Goal: Task Accomplishment & Management: Manage account settings

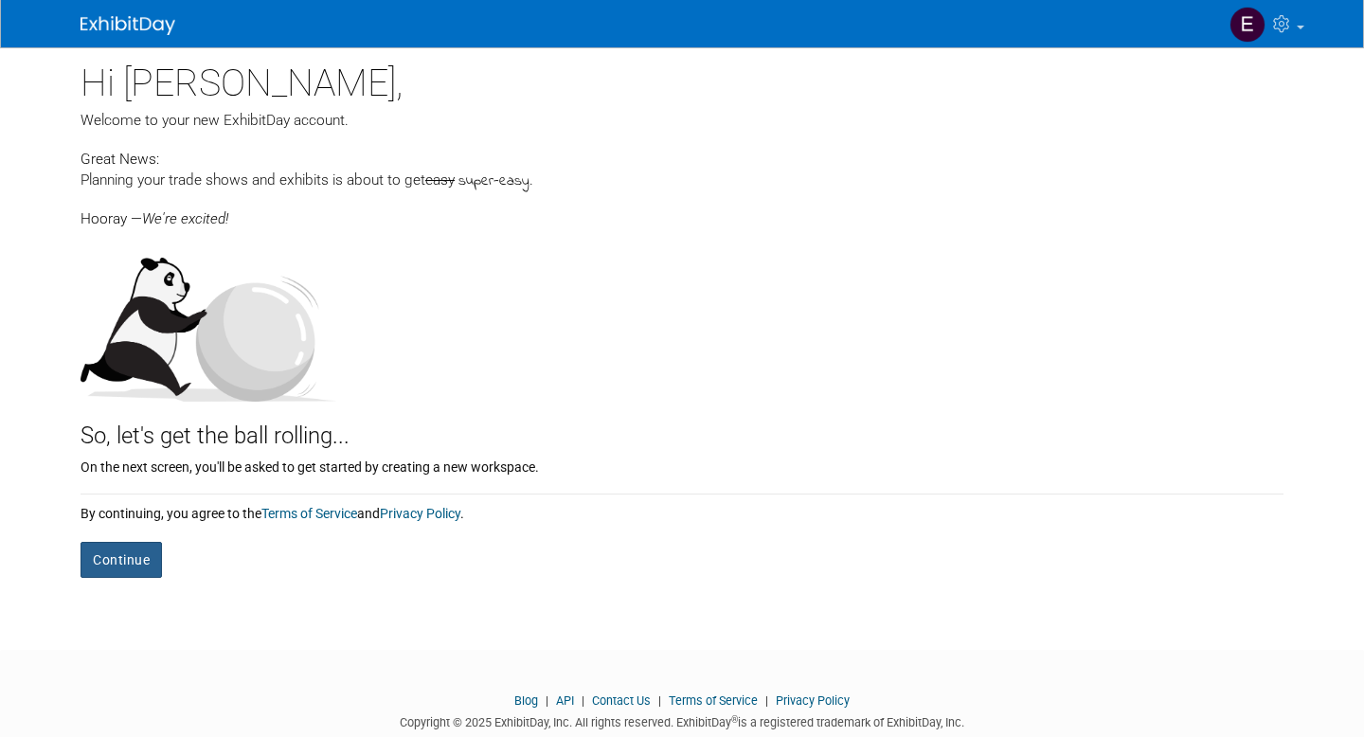
click at [144, 568] on button "Continue" at bounding box center [121, 560] width 81 height 36
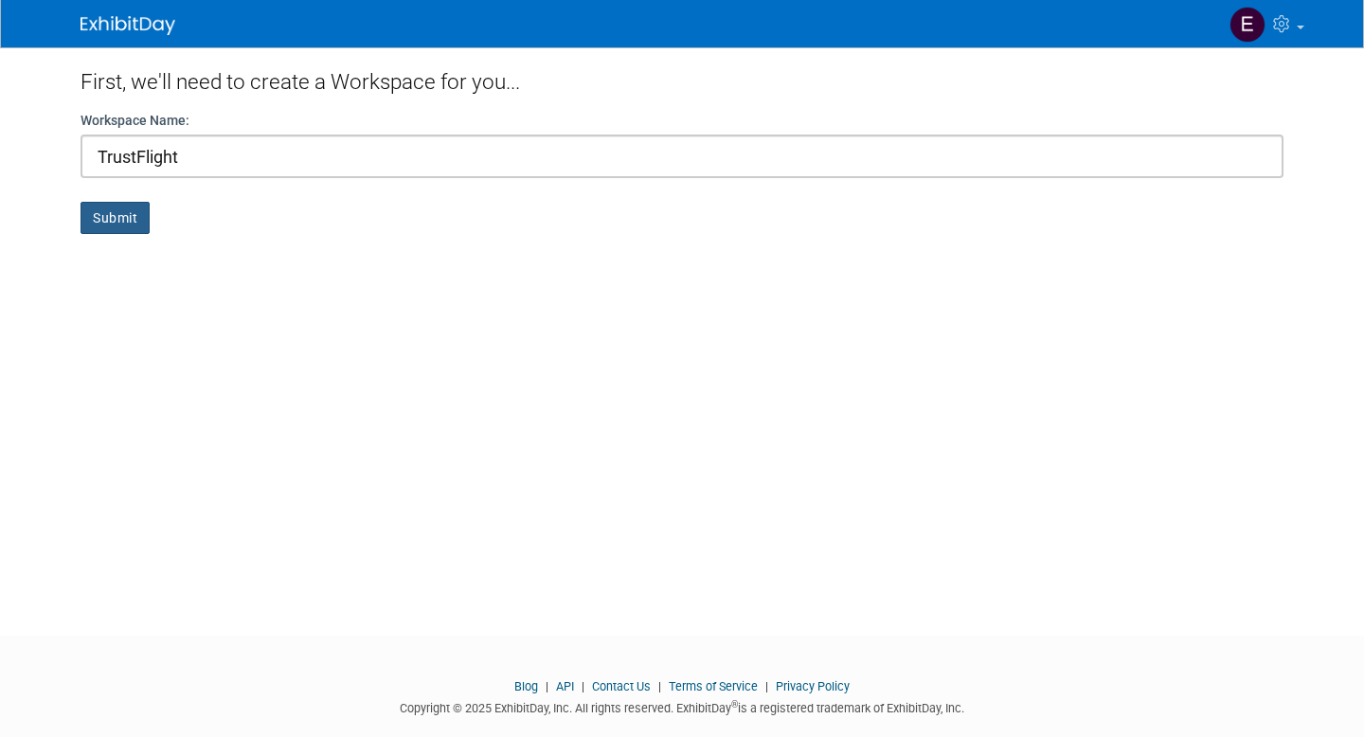
type input "TrustFlight"
click at [98, 223] on button "Submit" at bounding box center [115, 218] width 69 height 32
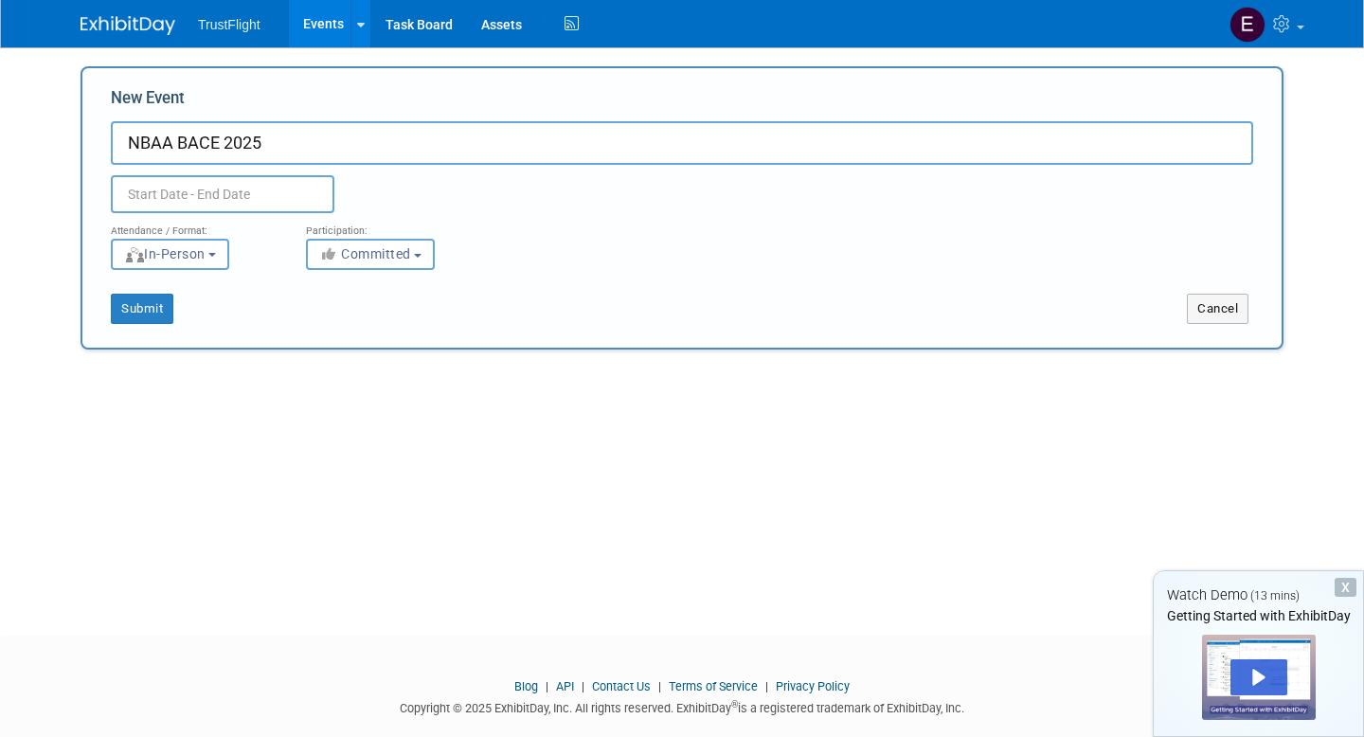
type input "NBAA BACE 2025"
click at [223, 180] on input "text" at bounding box center [223, 194] width 224 height 38
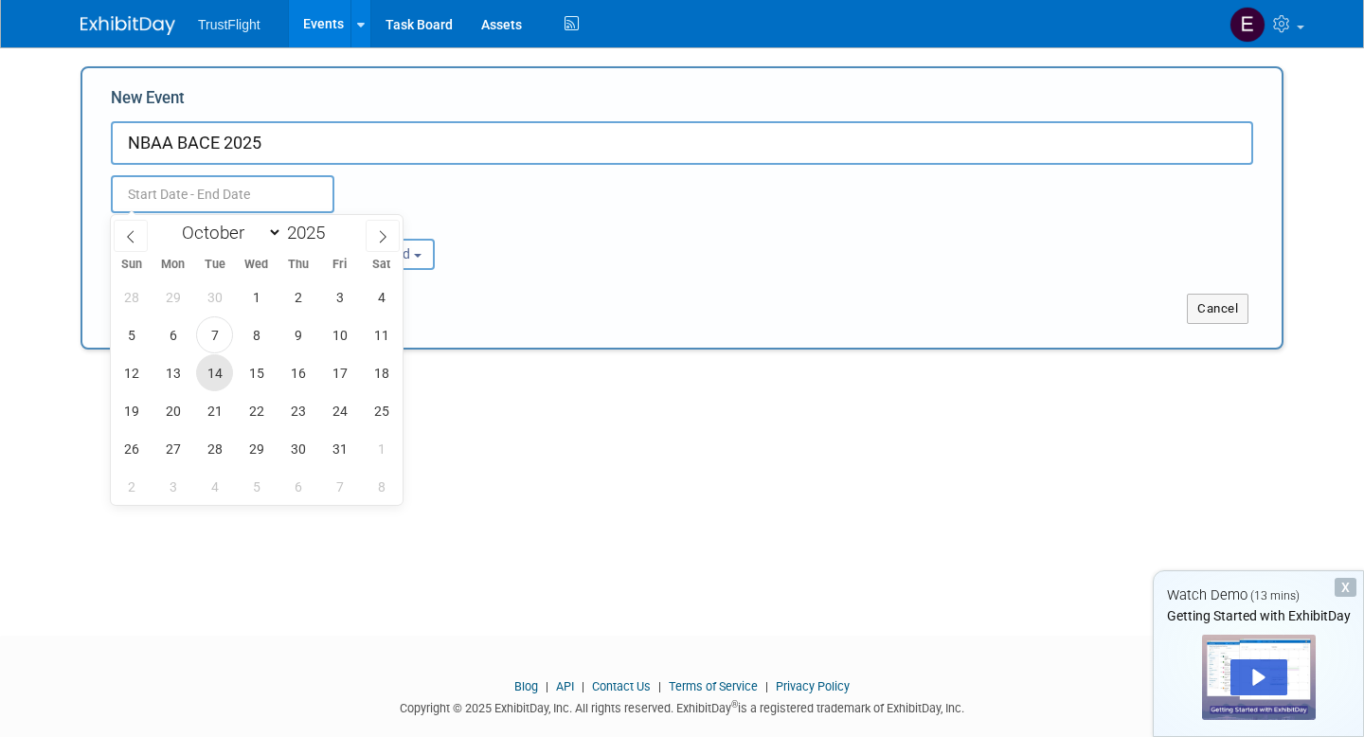
click at [214, 367] on span "14" at bounding box center [214, 372] width 37 height 37
click at [321, 372] on span "17" at bounding box center [339, 372] width 37 height 37
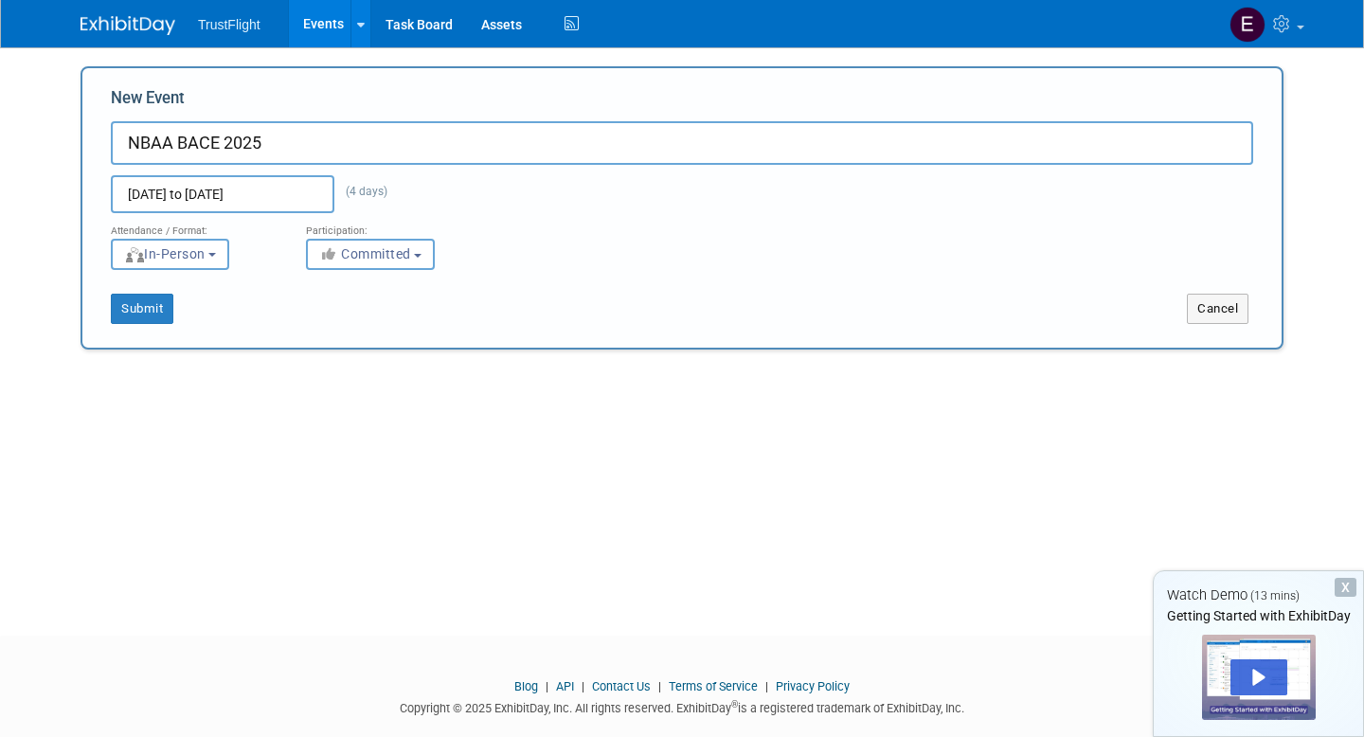
click at [261, 198] on input "Oct 14, 2025 to Oct 17, 2025" at bounding box center [223, 194] width 224 height 38
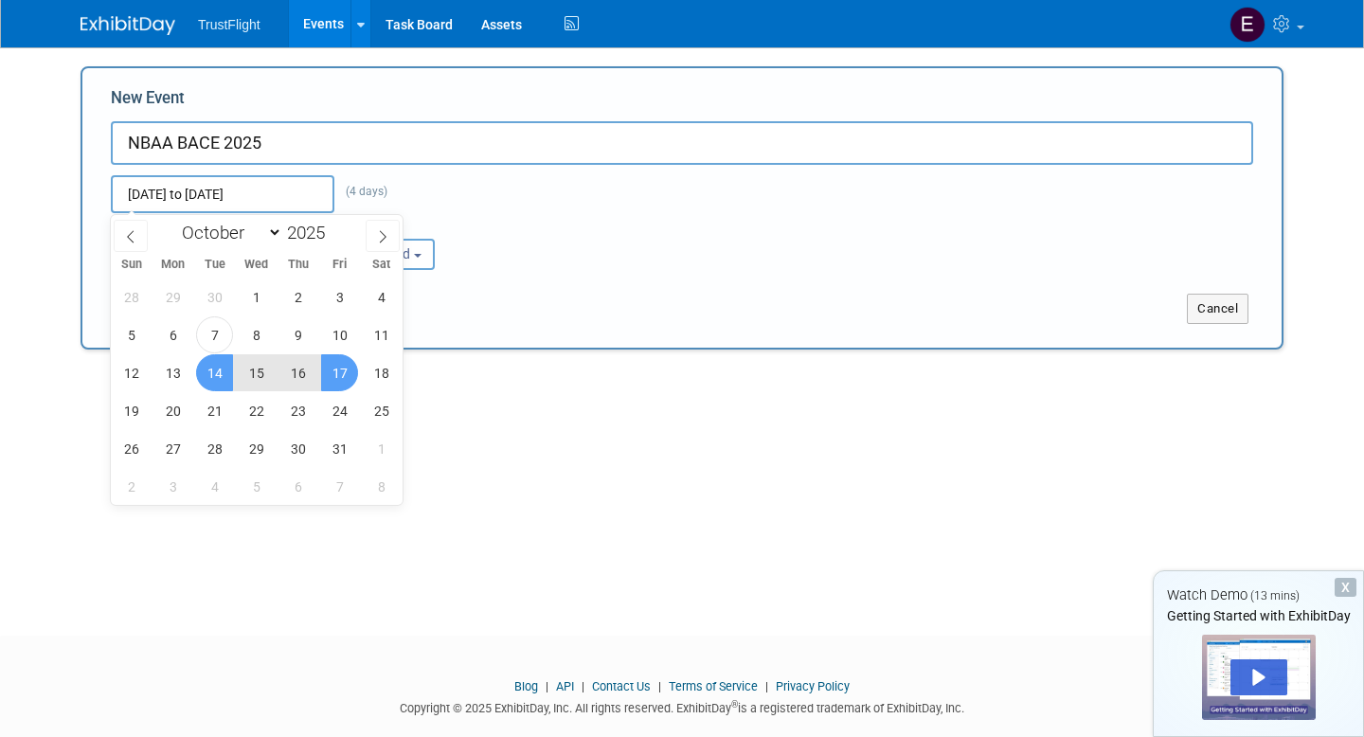
click at [219, 366] on span "14" at bounding box center [214, 372] width 37 height 37
click at [300, 366] on span "16" at bounding box center [298, 372] width 37 height 37
type input "Oct 14, 2025 to Oct 16, 2025"
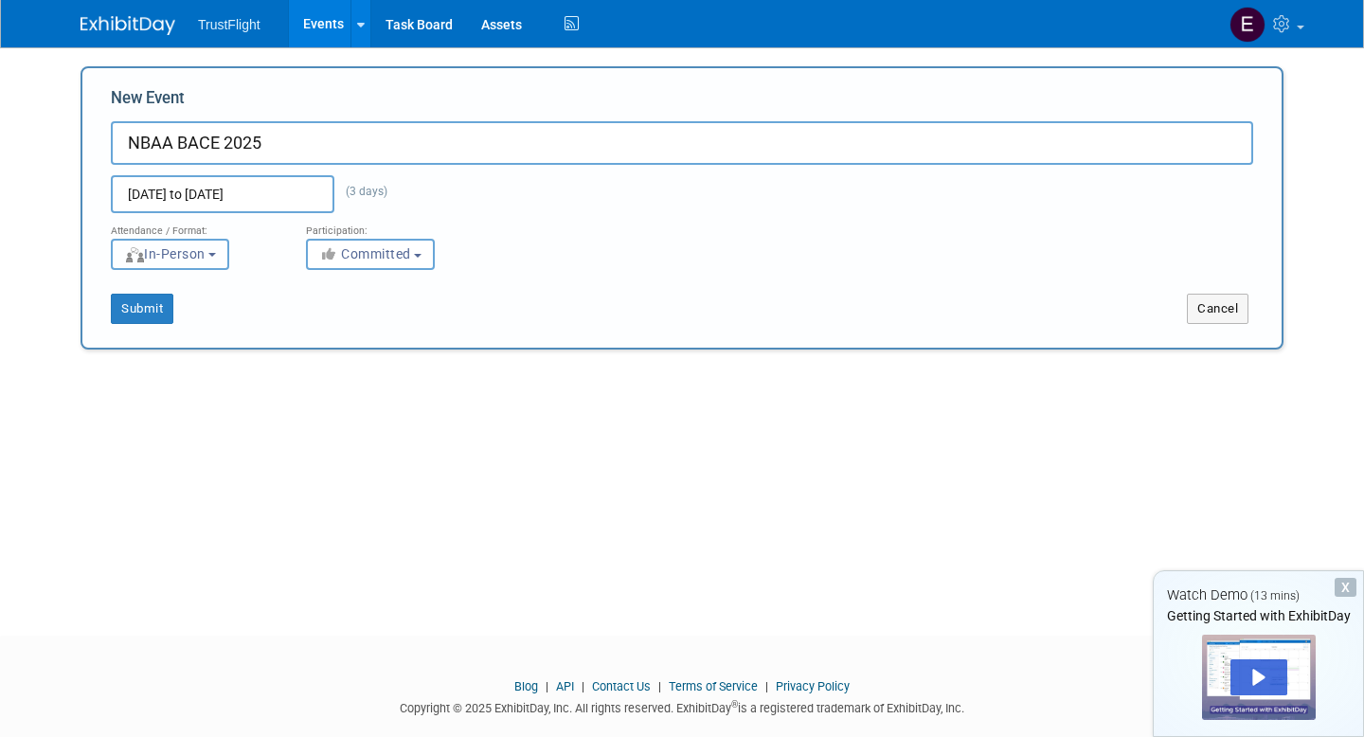
click at [215, 256] on button "In-Person" at bounding box center [170, 254] width 118 height 31
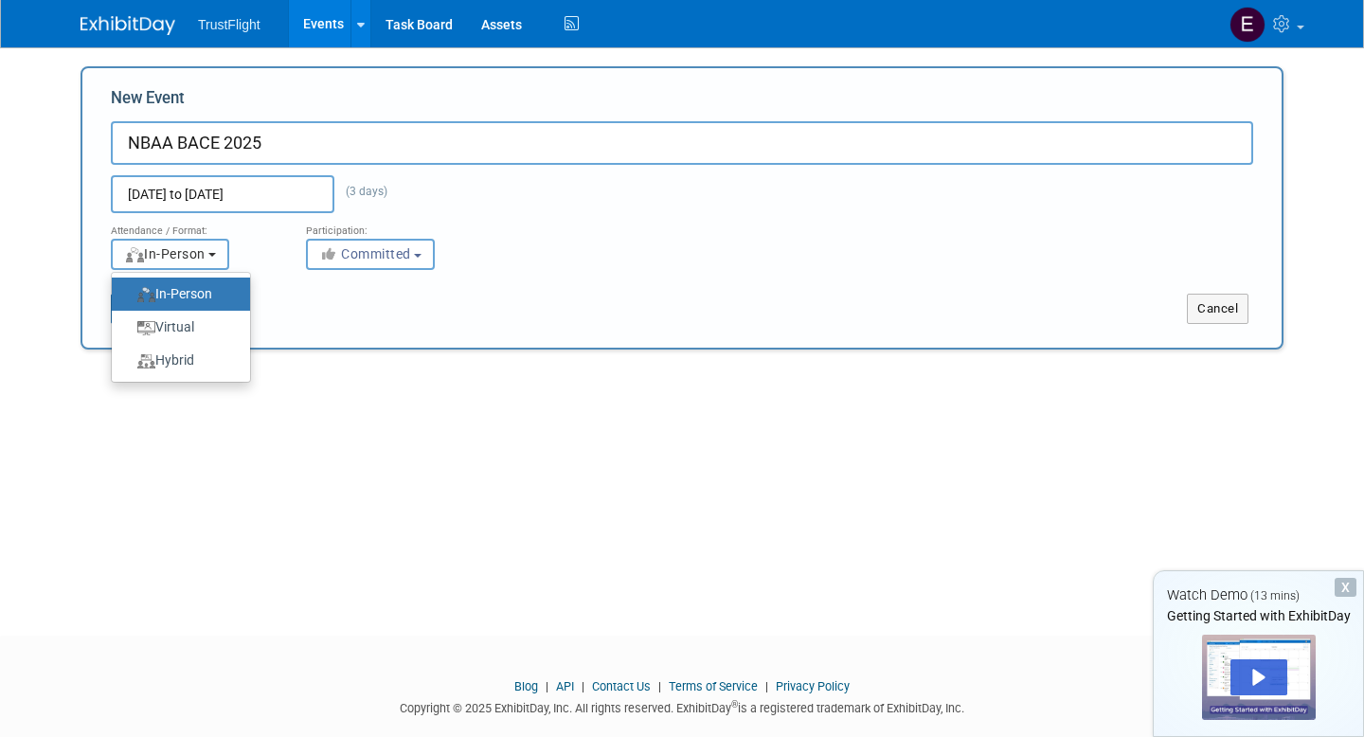
click at [215, 256] on button "In-Person" at bounding box center [170, 254] width 118 height 31
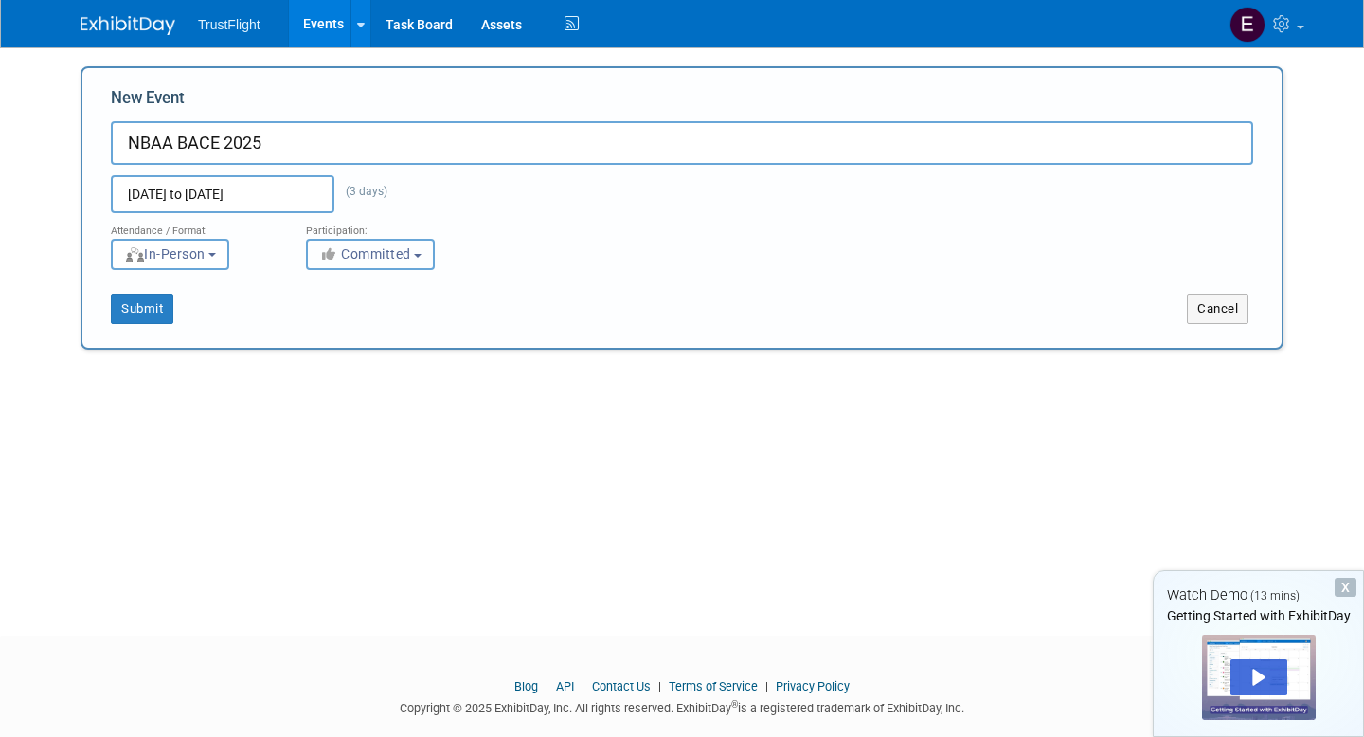
click at [410, 249] on span "Committed" at bounding box center [365, 253] width 92 height 15
click at [153, 313] on button "Submit" at bounding box center [142, 309] width 63 height 30
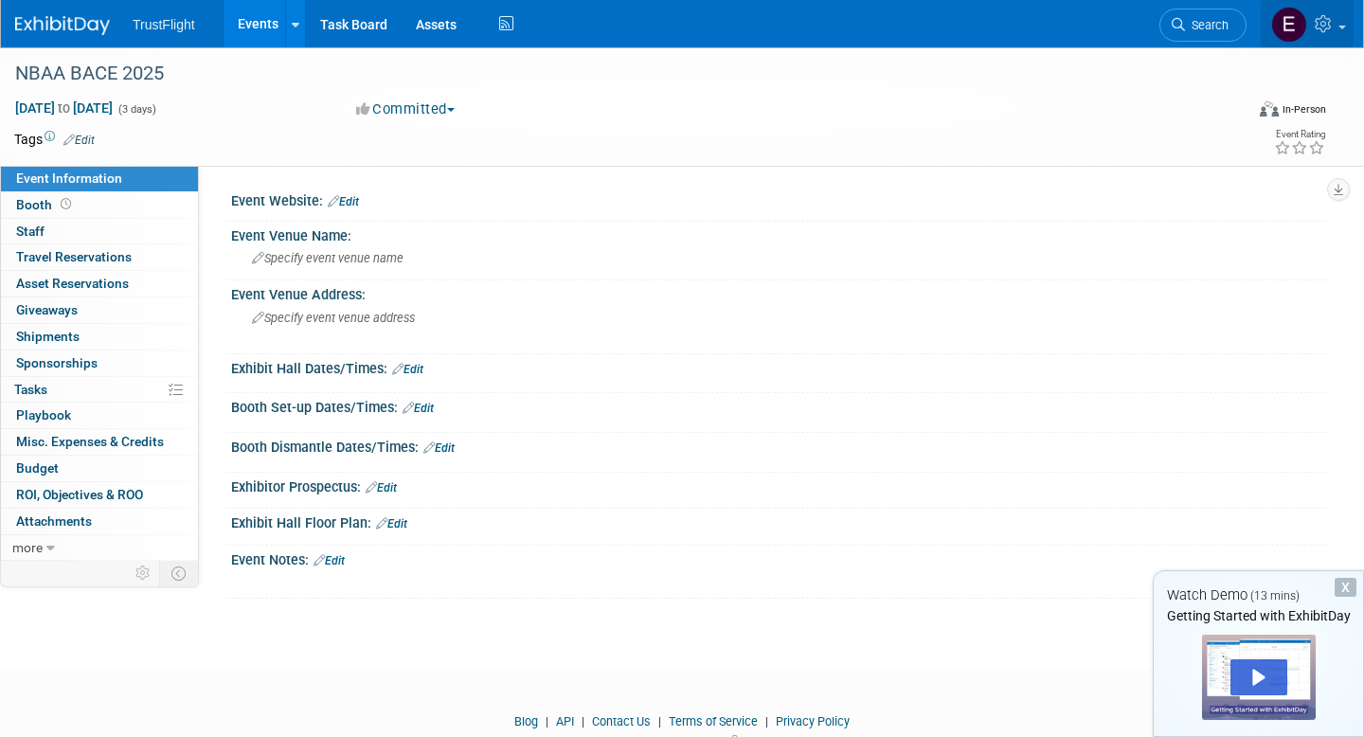
click at [1316, 31] on icon at bounding box center [1326, 23] width 22 height 17
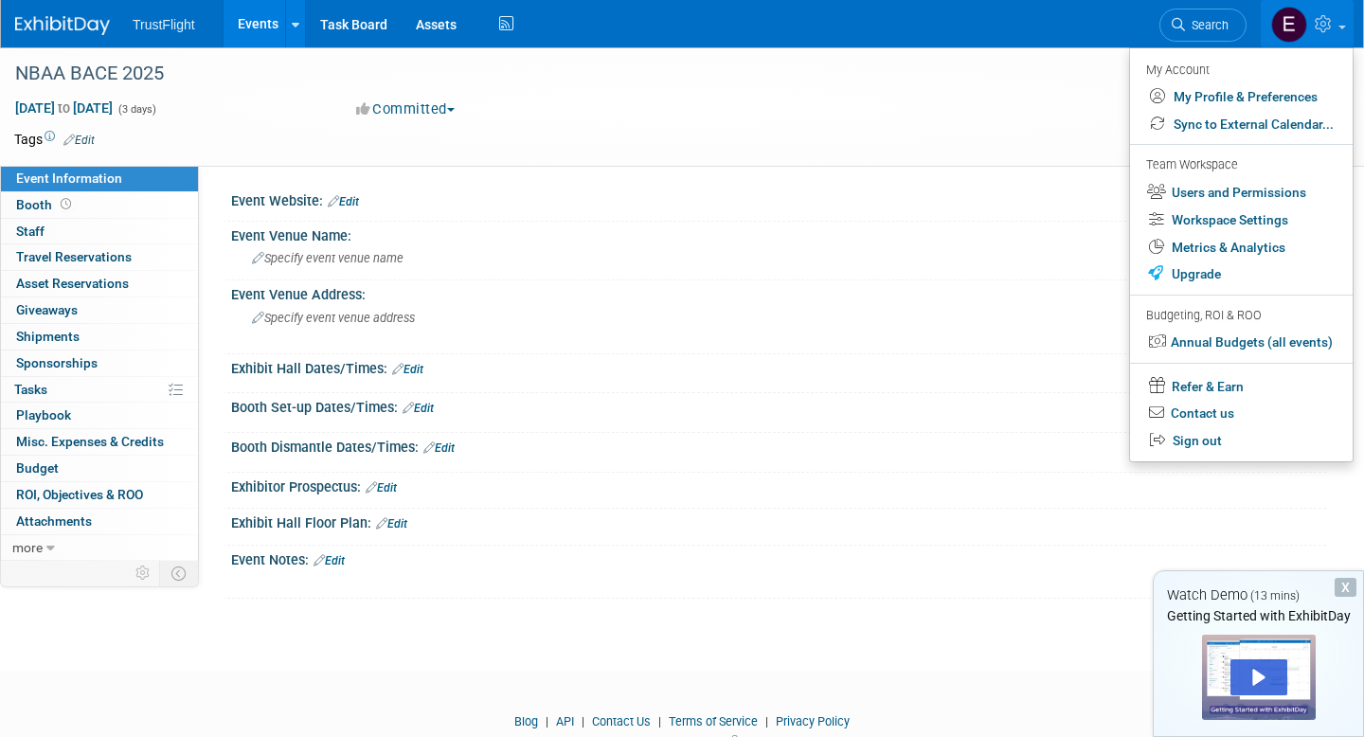
click at [1023, 102] on div "Oct 14, 2025 to Oct 16, 2025 (3 days) Oct 14, 2025 to Oct 16, 2025 Committed Co…" at bounding box center [670, 113] width 1341 height 28
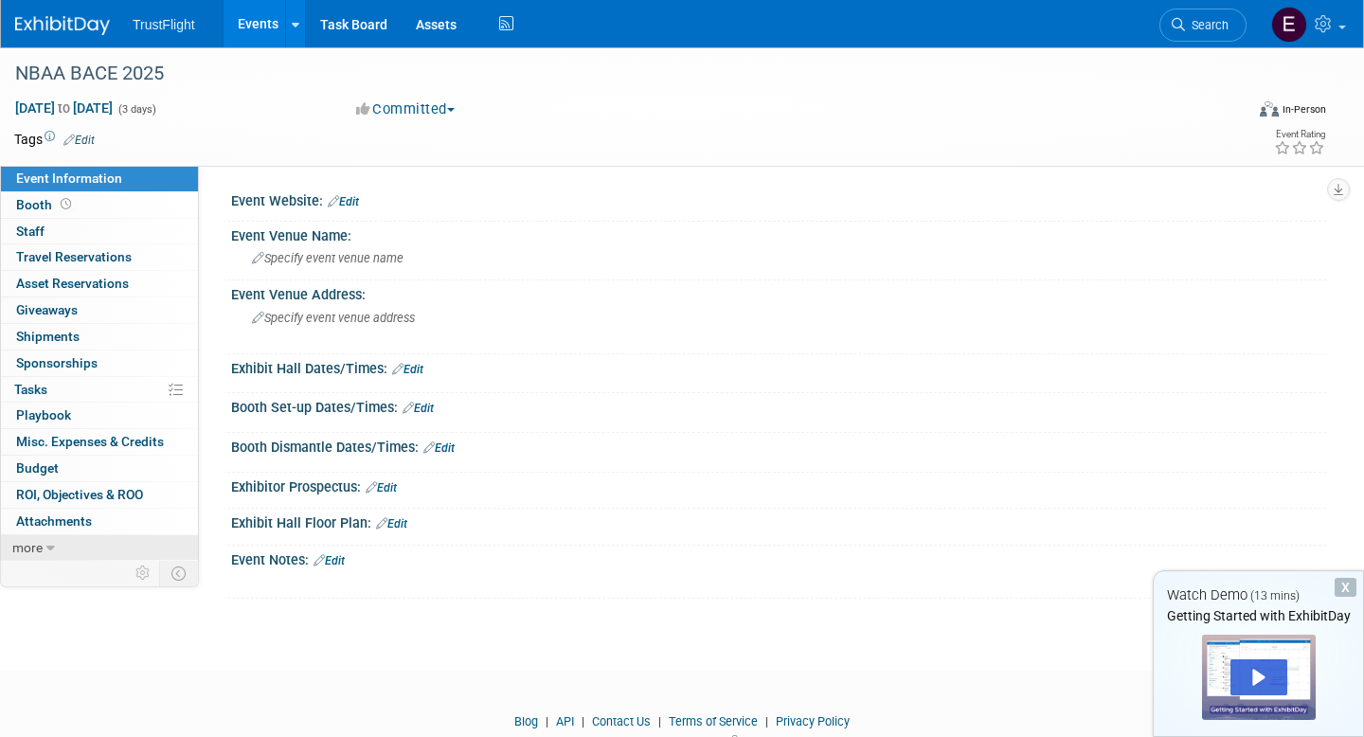
click at [63, 542] on link "more" at bounding box center [99, 548] width 197 height 26
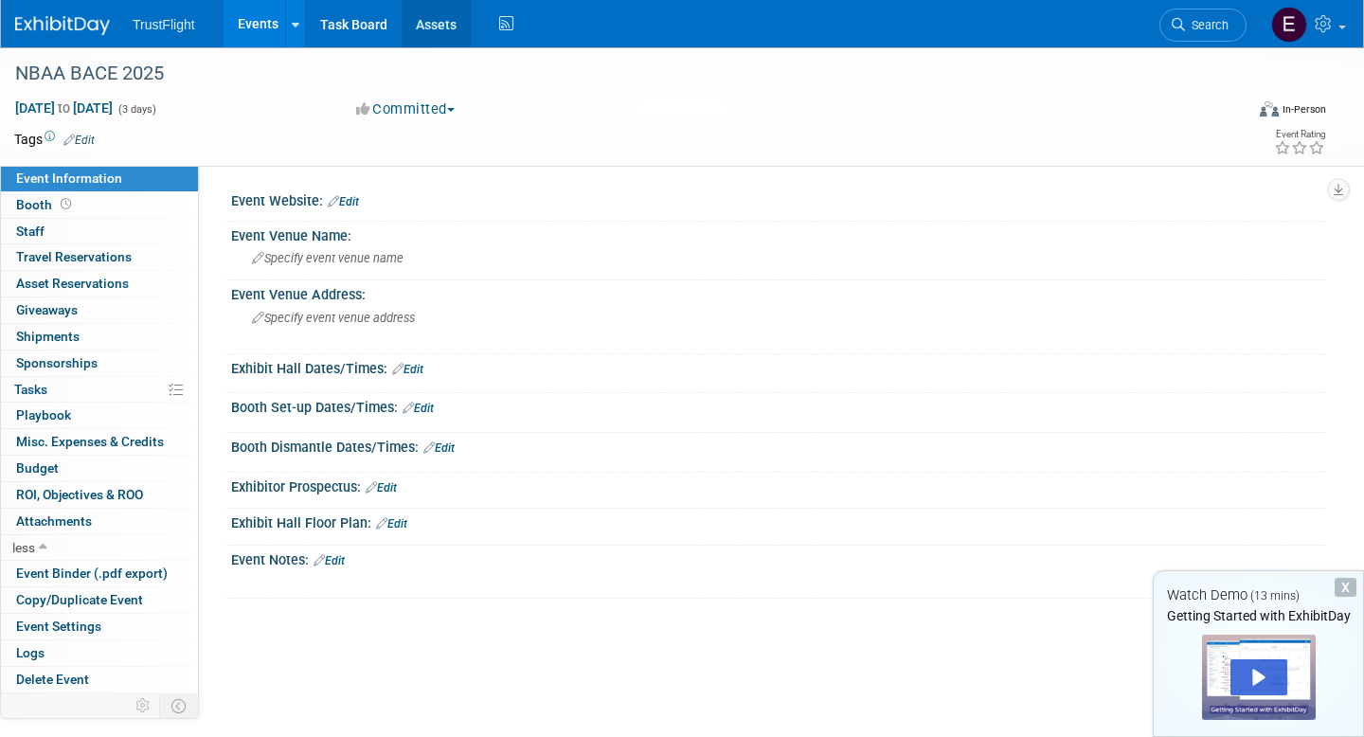
click at [443, 20] on link "Assets" at bounding box center [436, 23] width 69 height 47
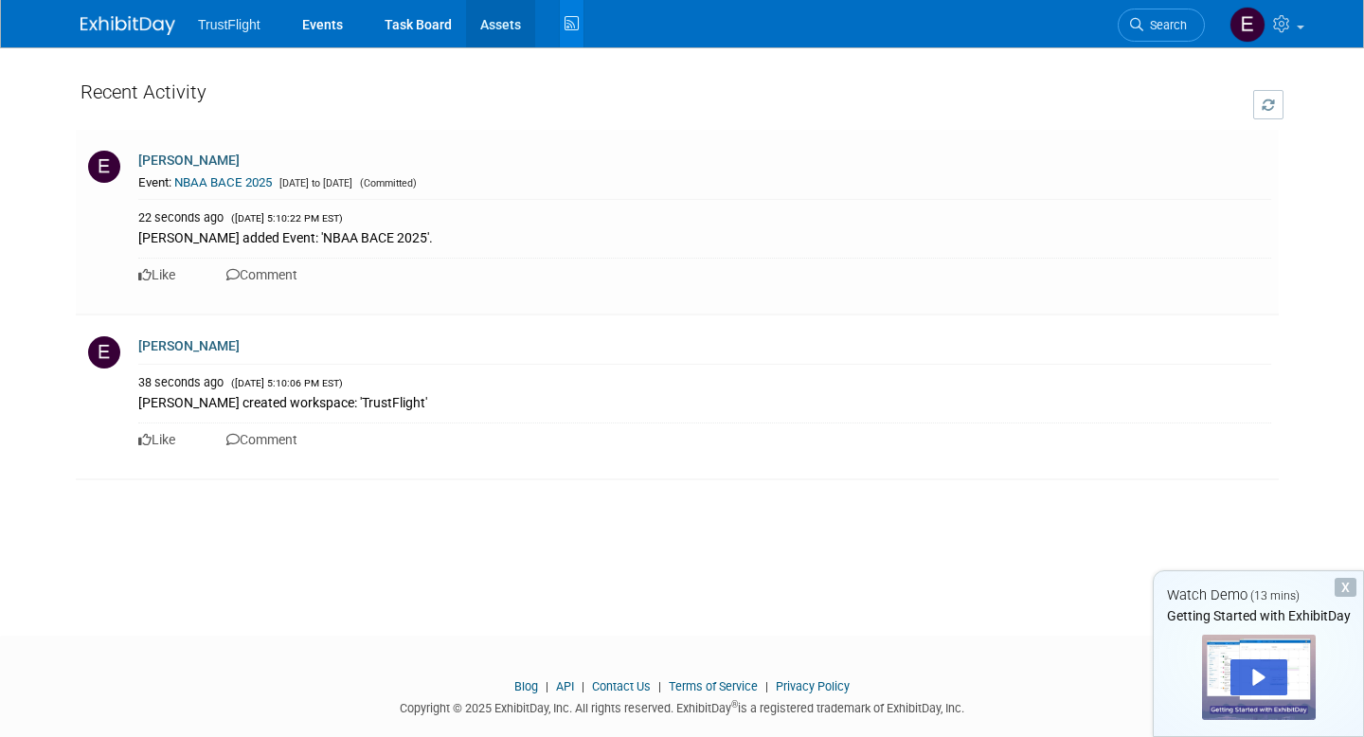
click at [528, 33] on link "Assets" at bounding box center [500, 23] width 69 height 47
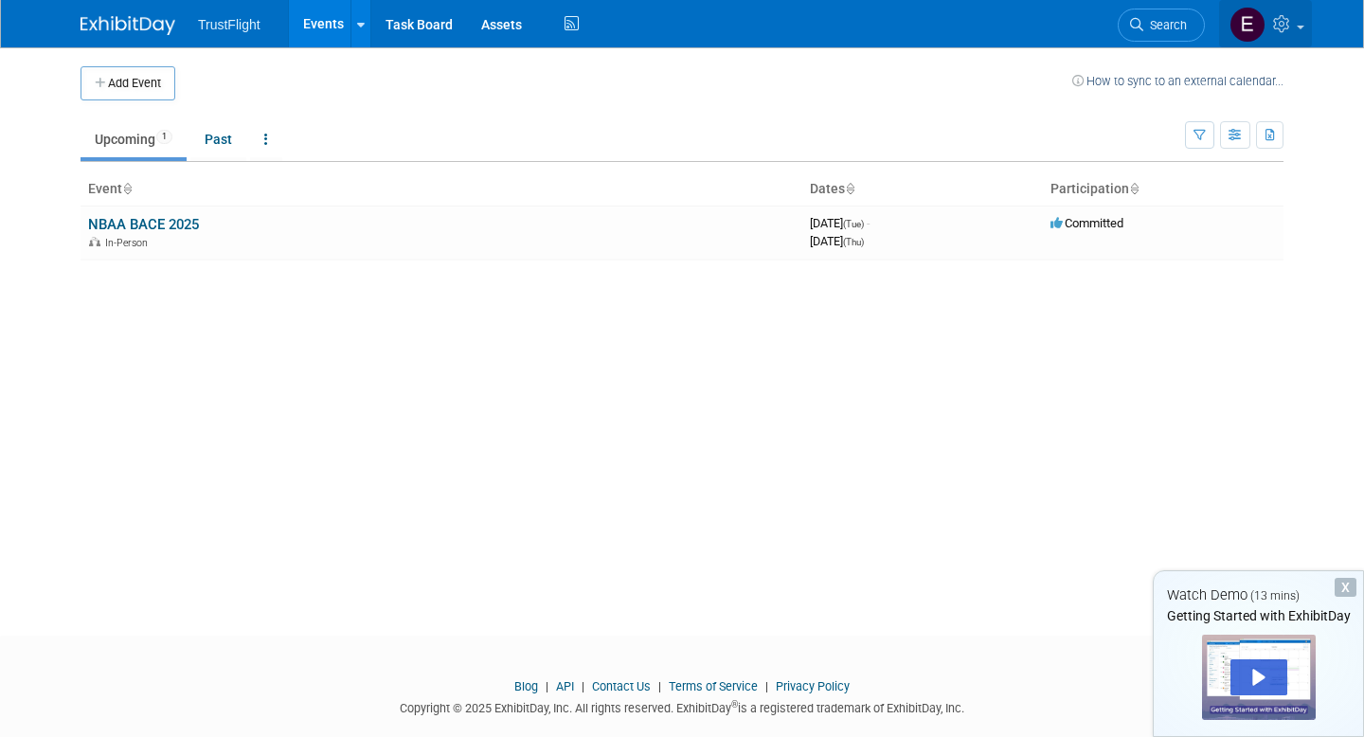
click at [1274, 17] on icon at bounding box center [1284, 23] width 22 height 17
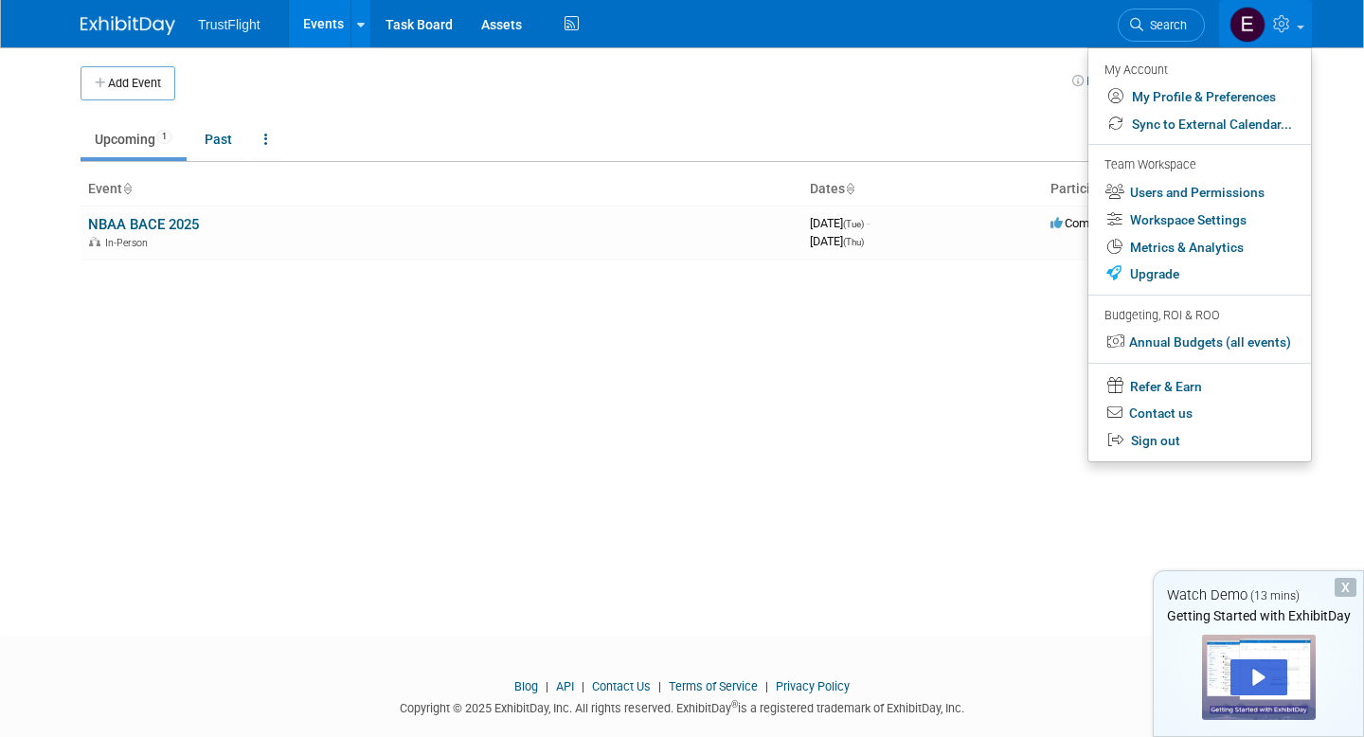
click at [150, 23] on img at bounding box center [128, 25] width 95 height 19
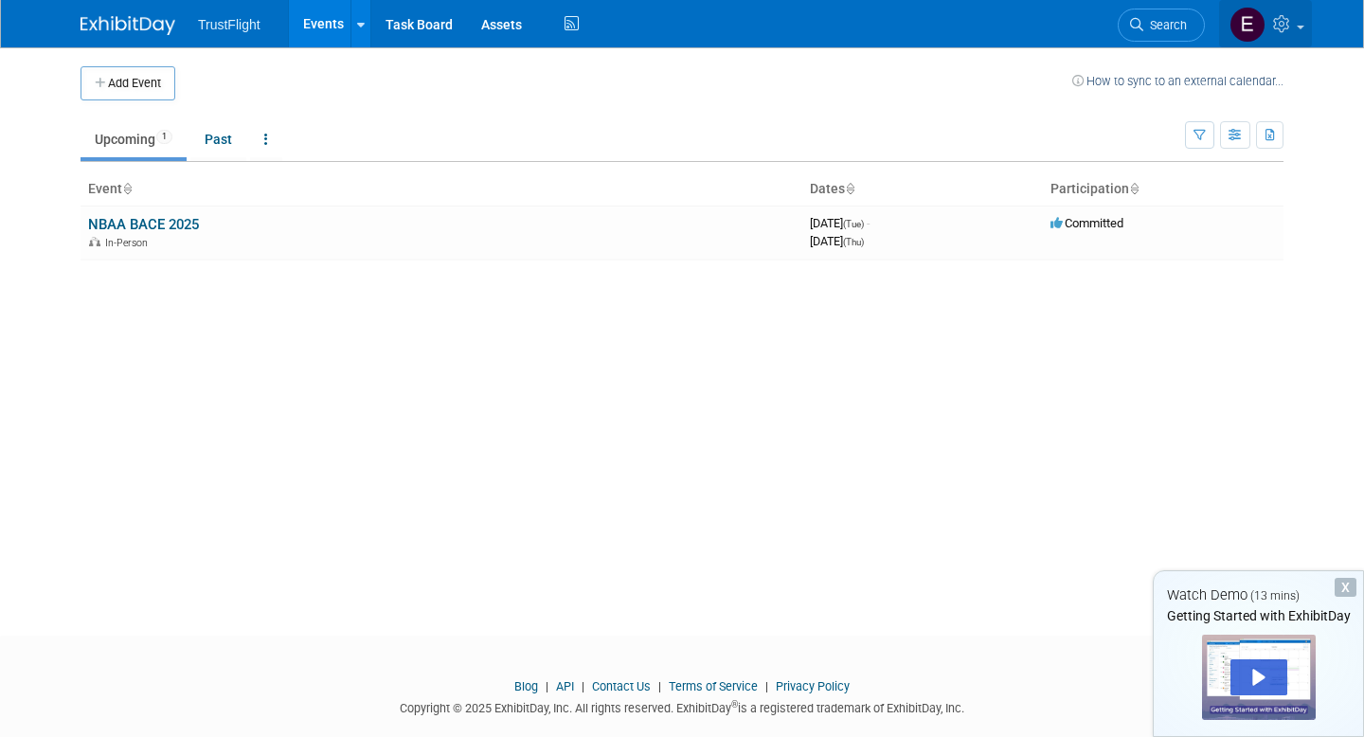
click at [1290, 27] on icon at bounding box center [1284, 23] width 22 height 17
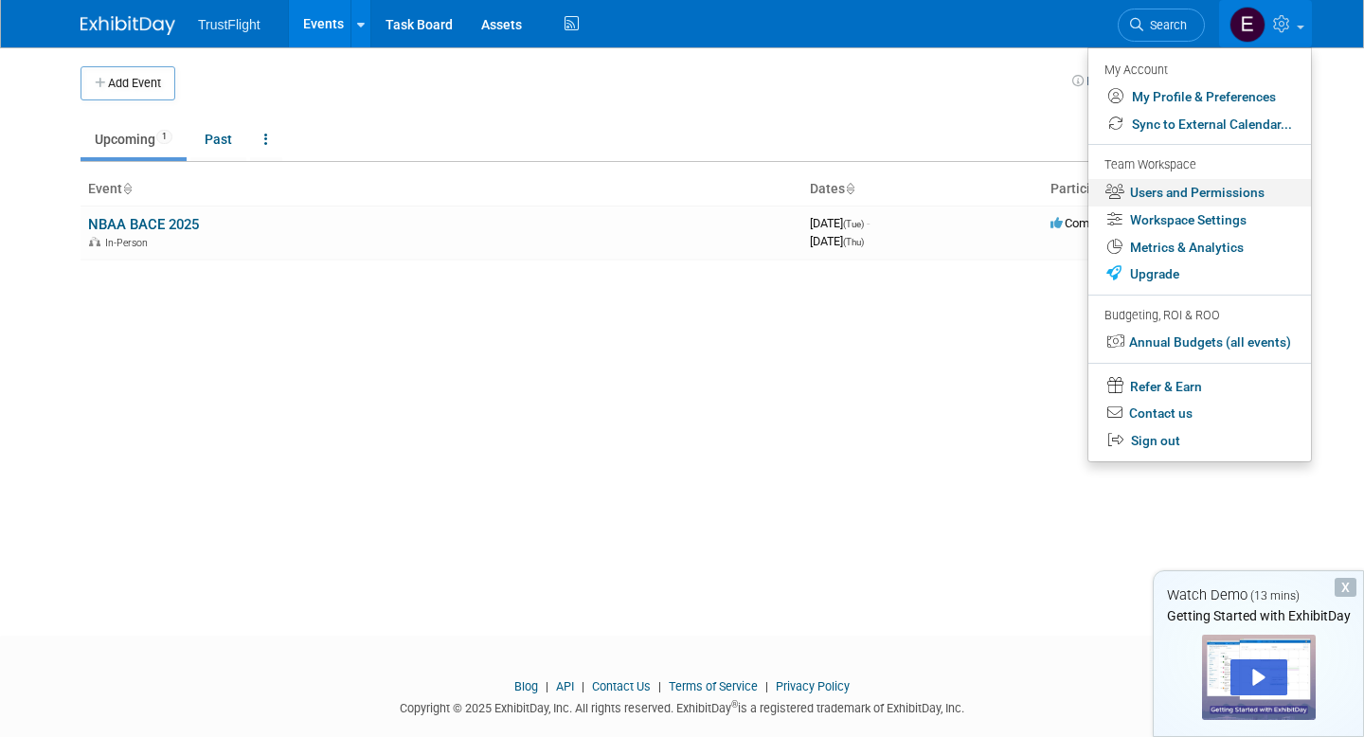
click at [1206, 189] on link "Users and Permissions" at bounding box center [1200, 192] width 223 height 27
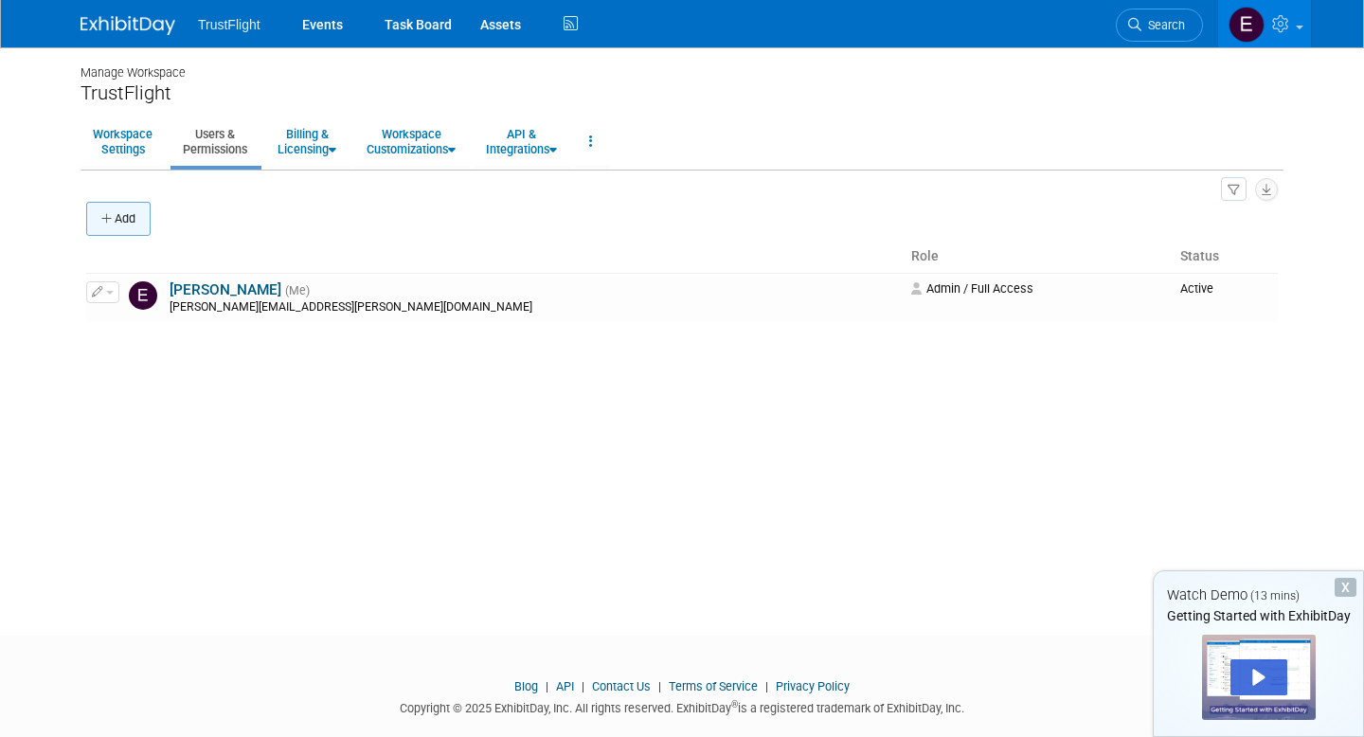
click at [143, 212] on button "Add" at bounding box center [118, 219] width 64 height 34
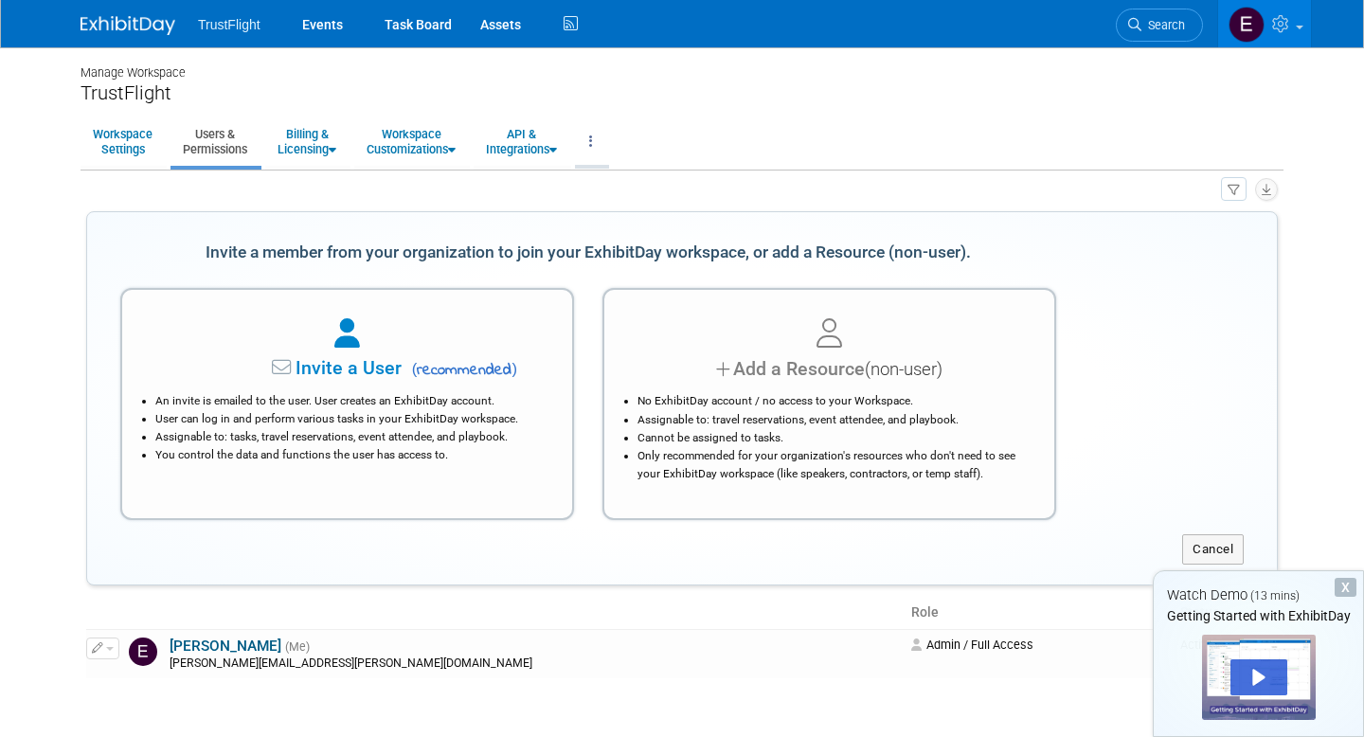
click at [606, 146] on link at bounding box center [591, 141] width 32 height 46
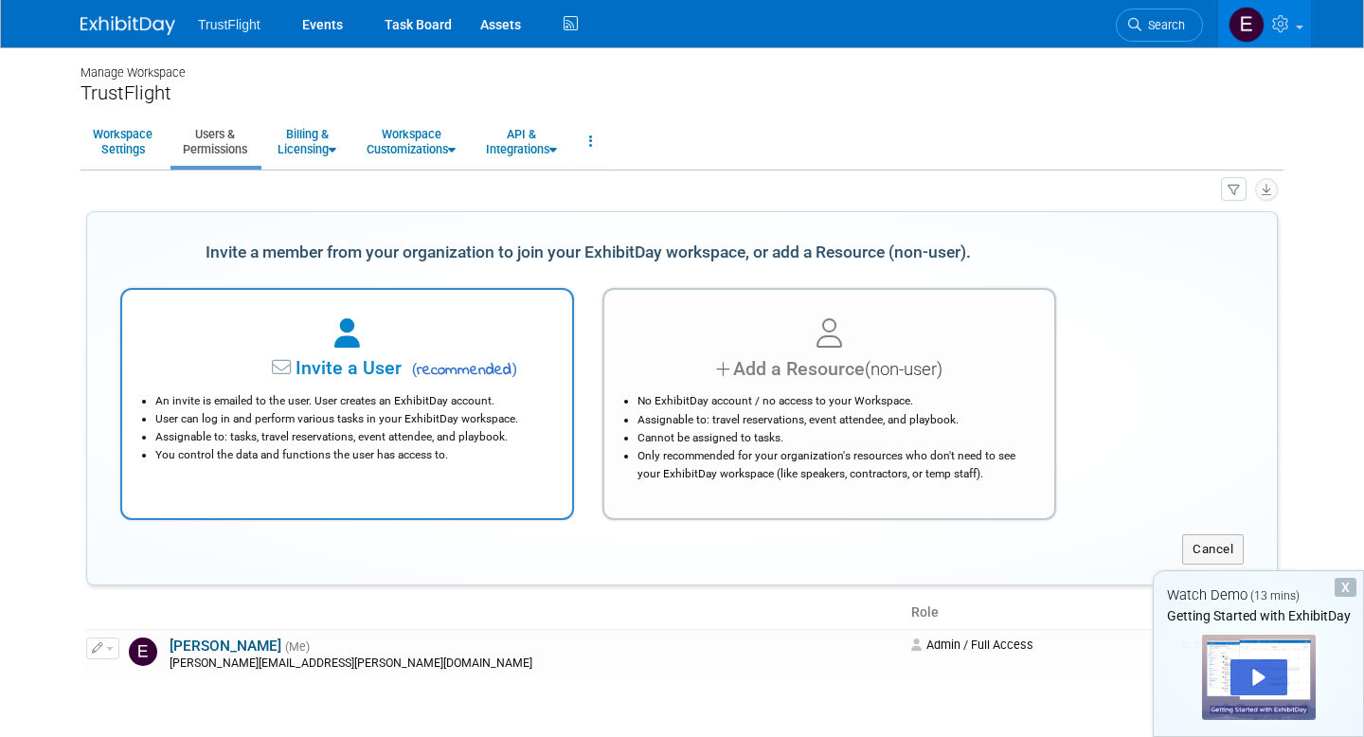
click at [465, 391] on div "An invite is emailed to the user. User creates an ExhibitDay account. User can …" at bounding box center [347, 423] width 403 height 81
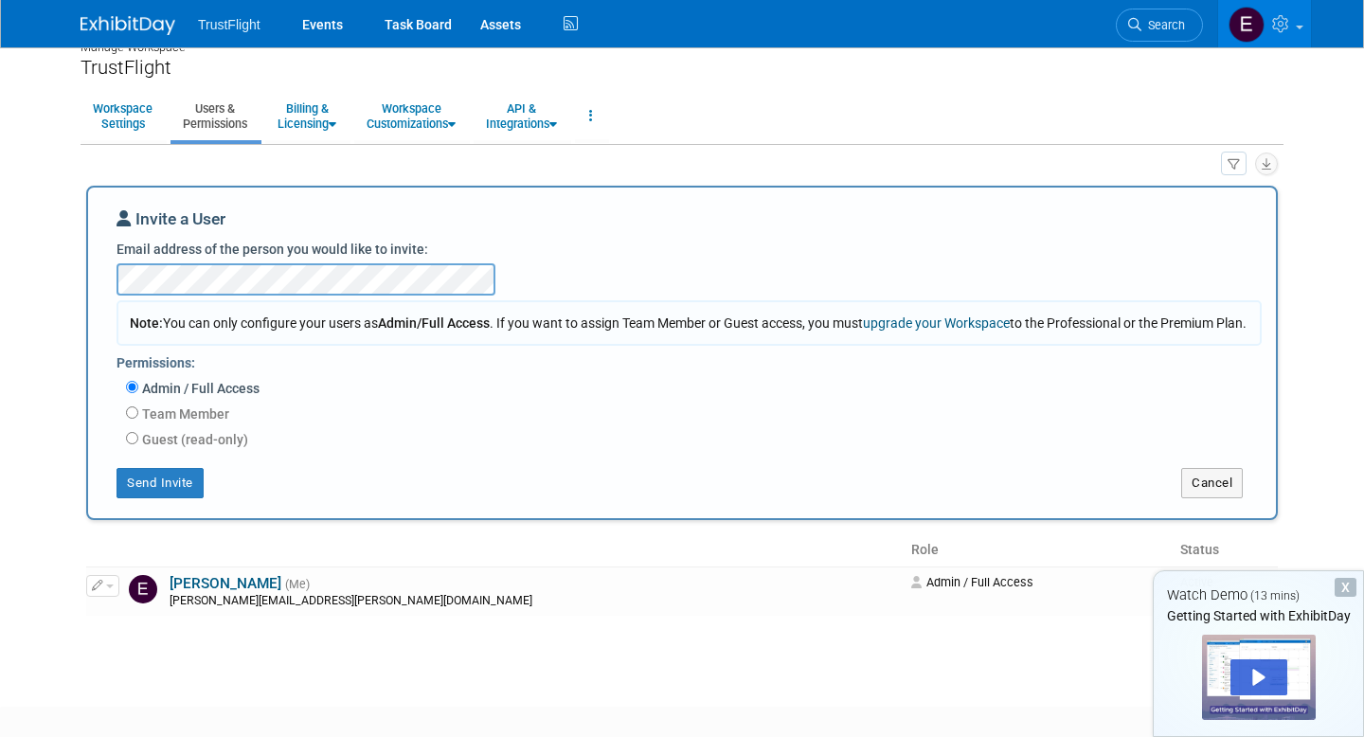
scroll to position [27, 0]
click at [147, 423] on label "Team Member" at bounding box center [183, 413] width 91 height 19
click at [138, 418] on input "Team Member" at bounding box center [132, 412] width 12 height 12
radio input "true"
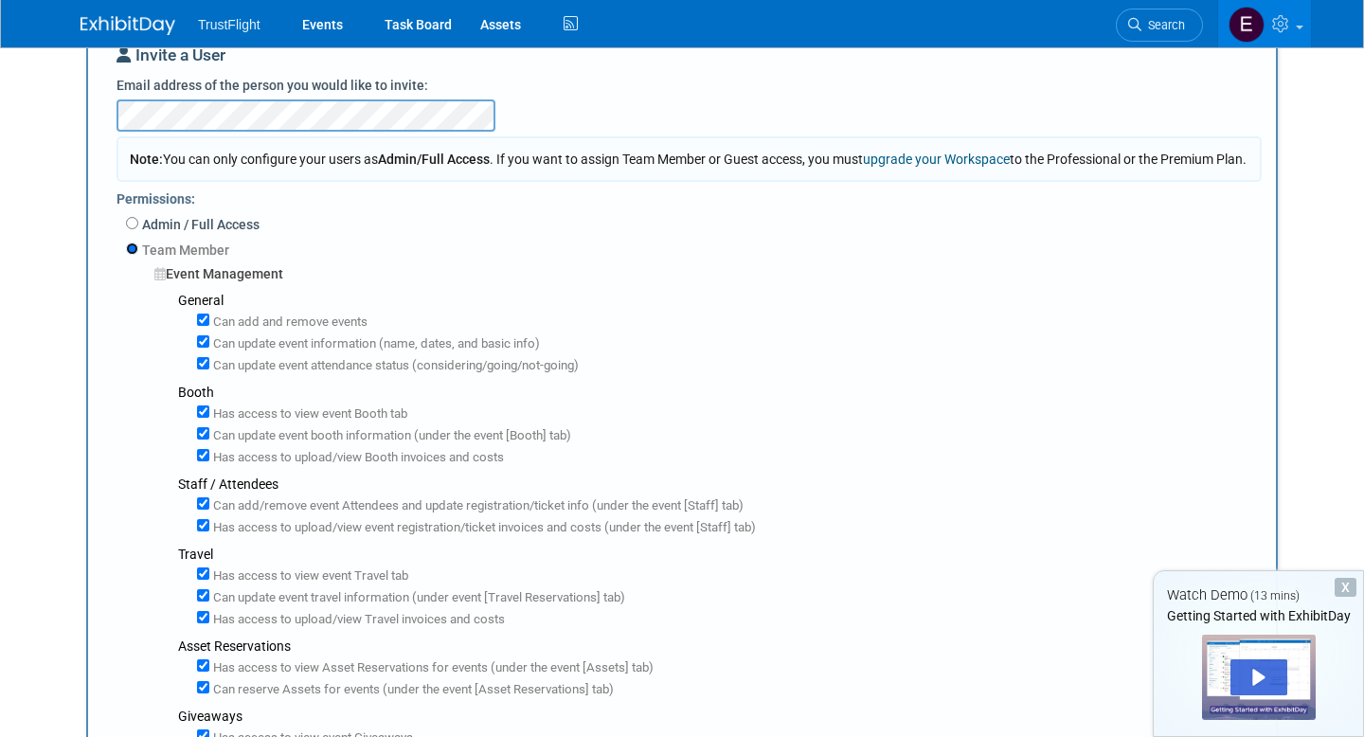
scroll to position [180, 0]
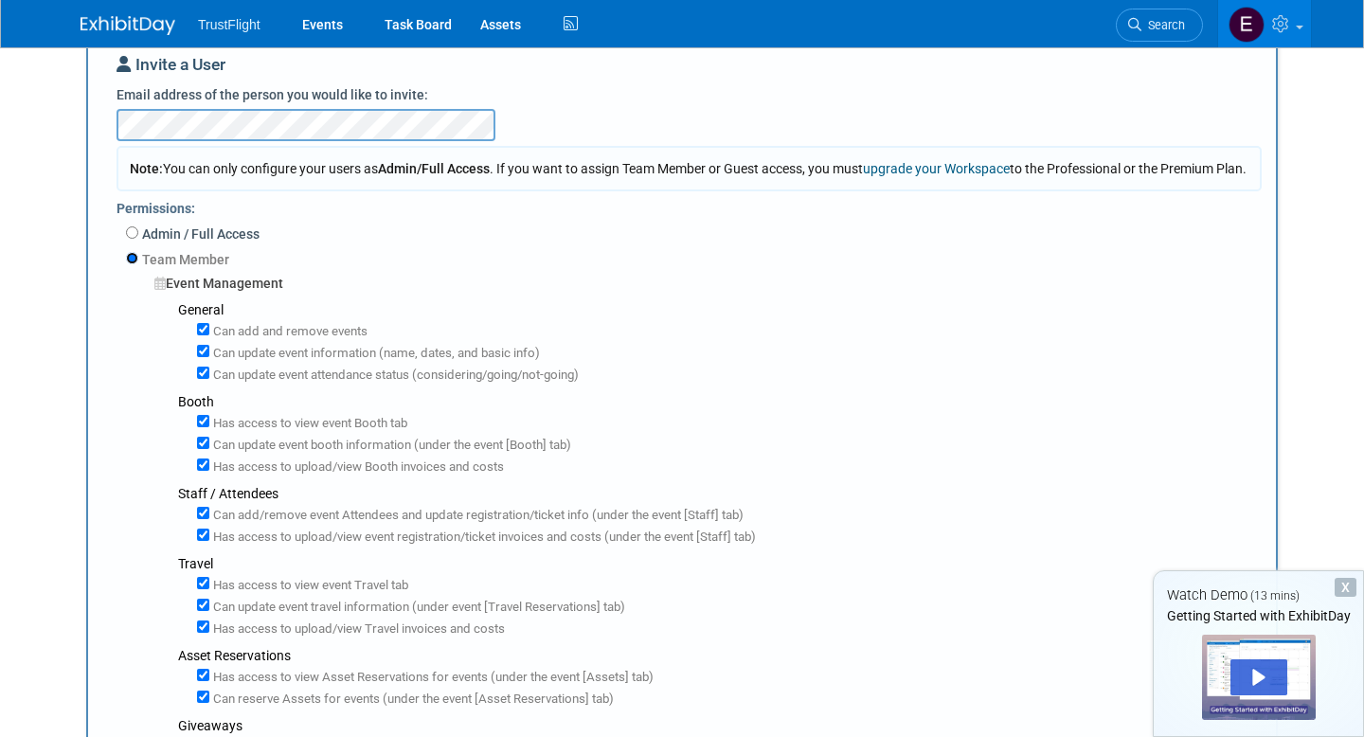
click at [136, 264] on input "Team Member" at bounding box center [132, 258] width 12 height 12
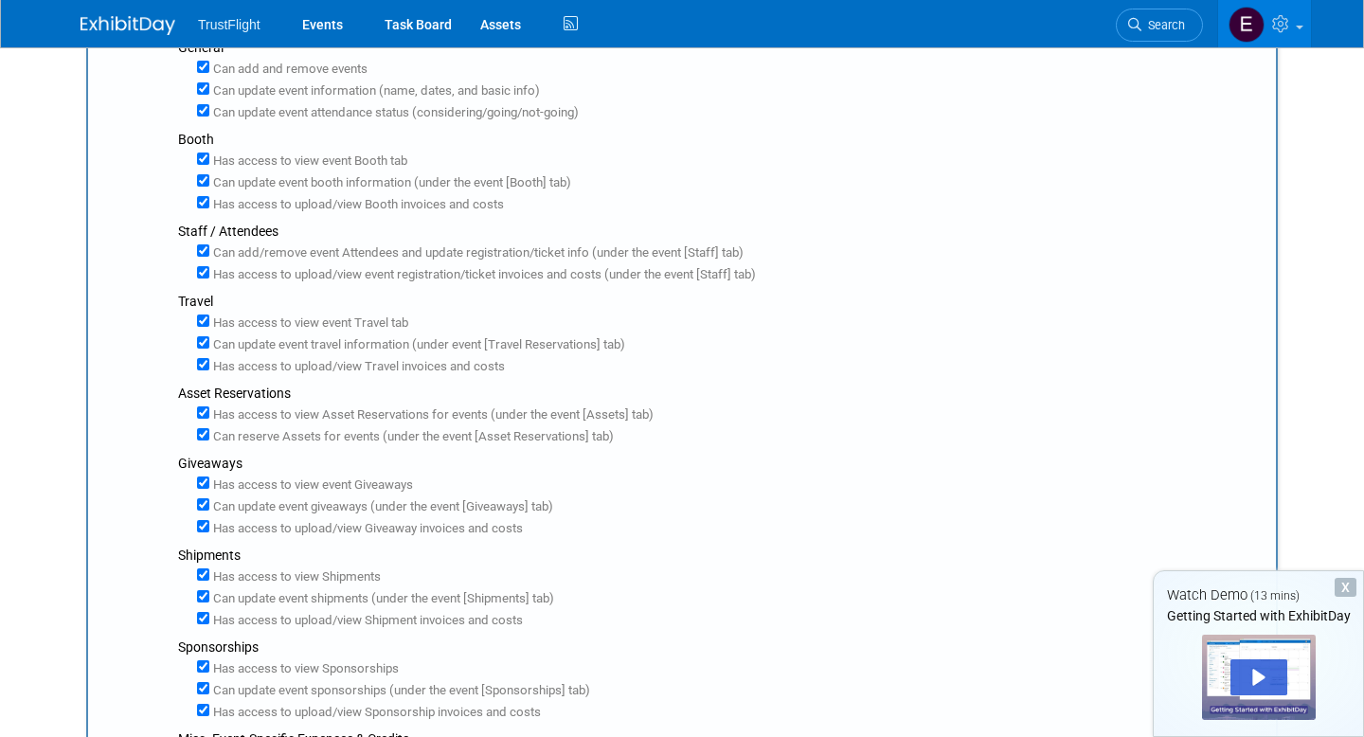
scroll to position [0, 0]
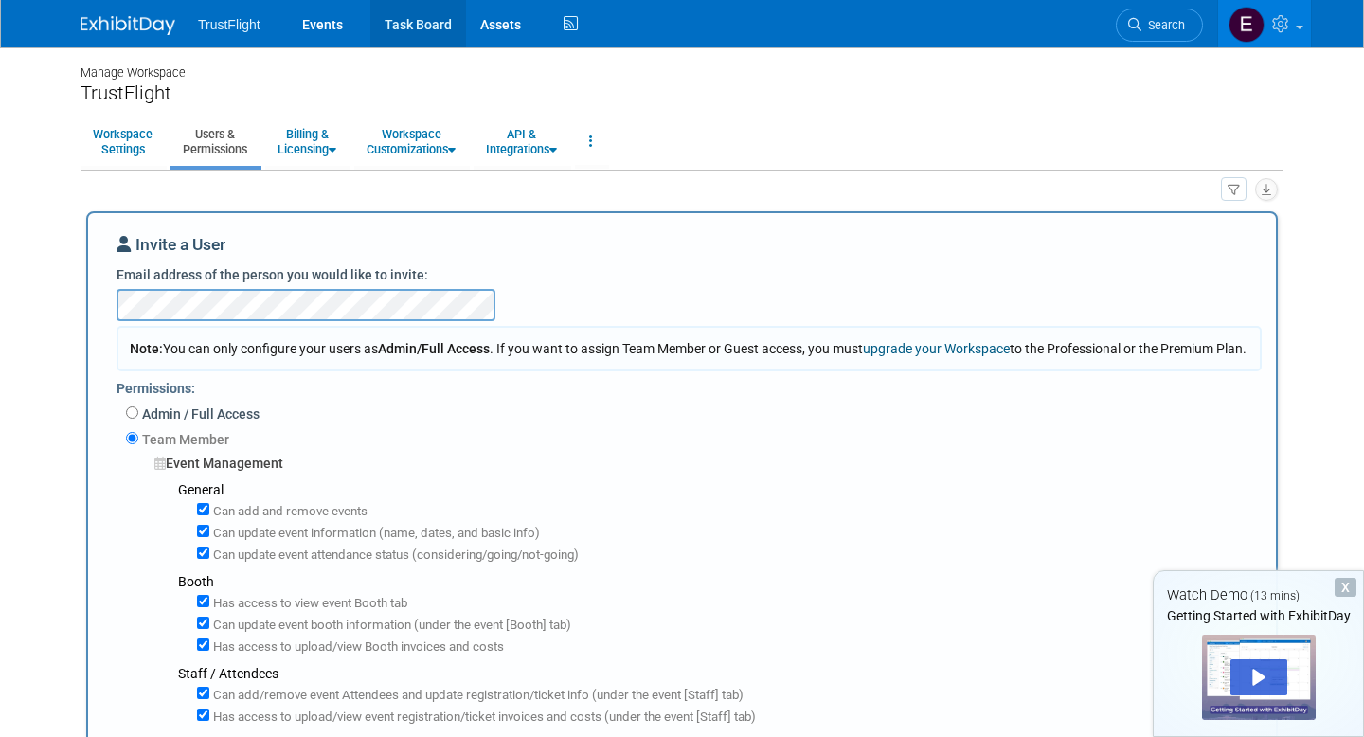
click at [423, 10] on link "Task Board" at bounding box center [418, 23] width 96 height 47
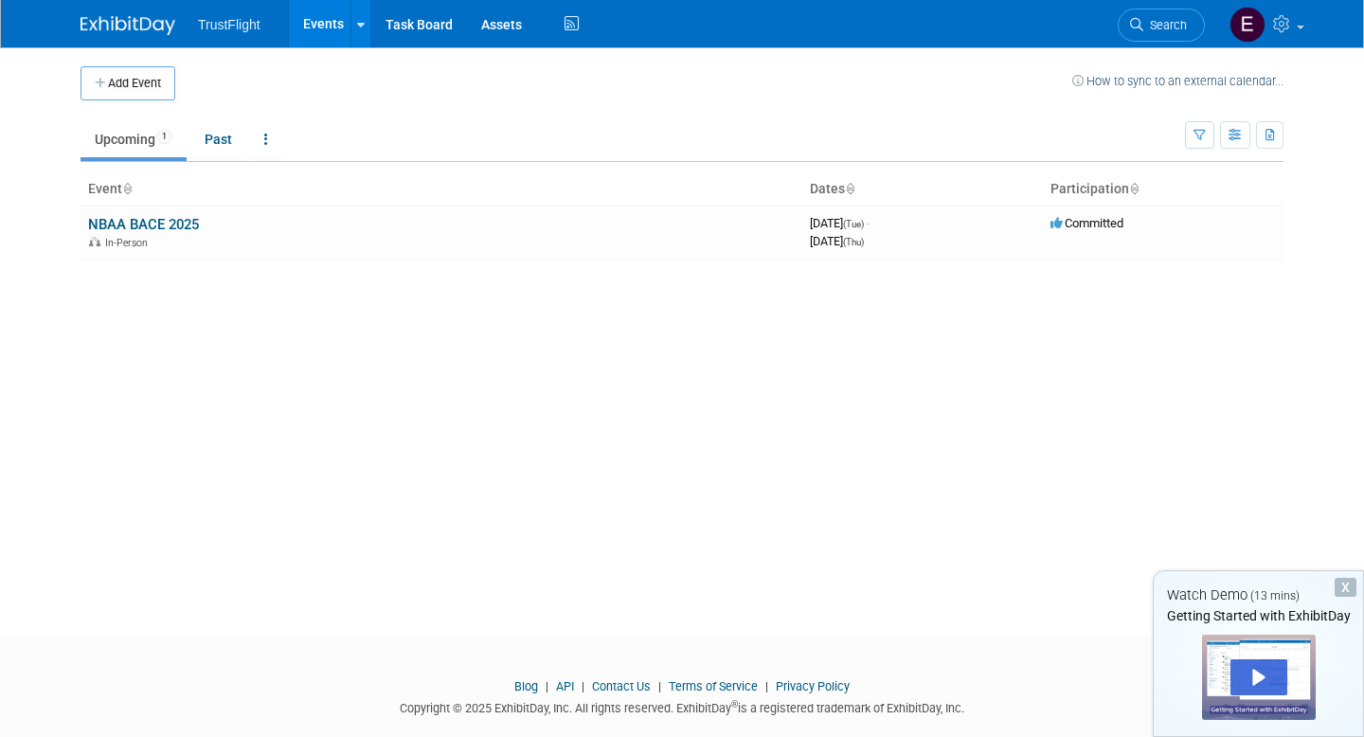
click at [1189, 21] on link "Search" at bounding box center [1161, 25] width 87 height 33
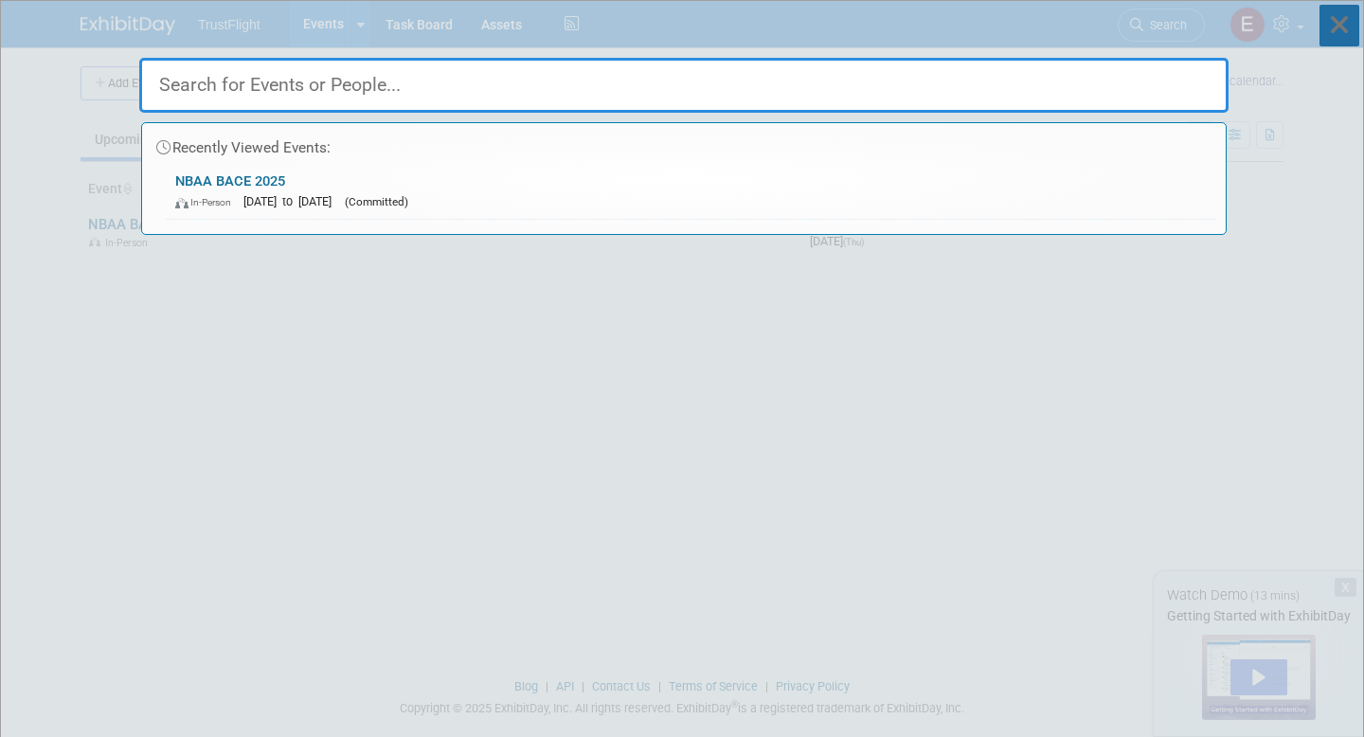
click at [1333, 30] on icon at bounding box center [1340, 26] width 40 height 42
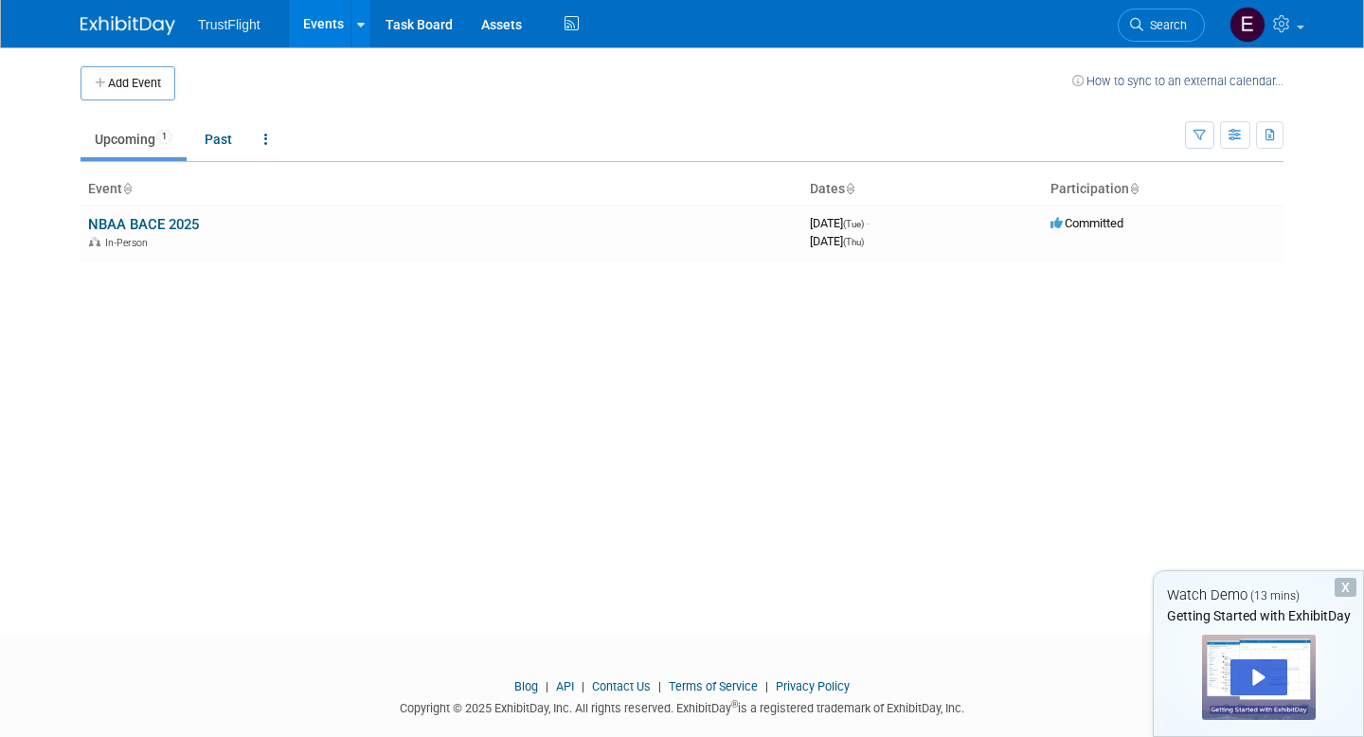
scroll to position [31, 0]
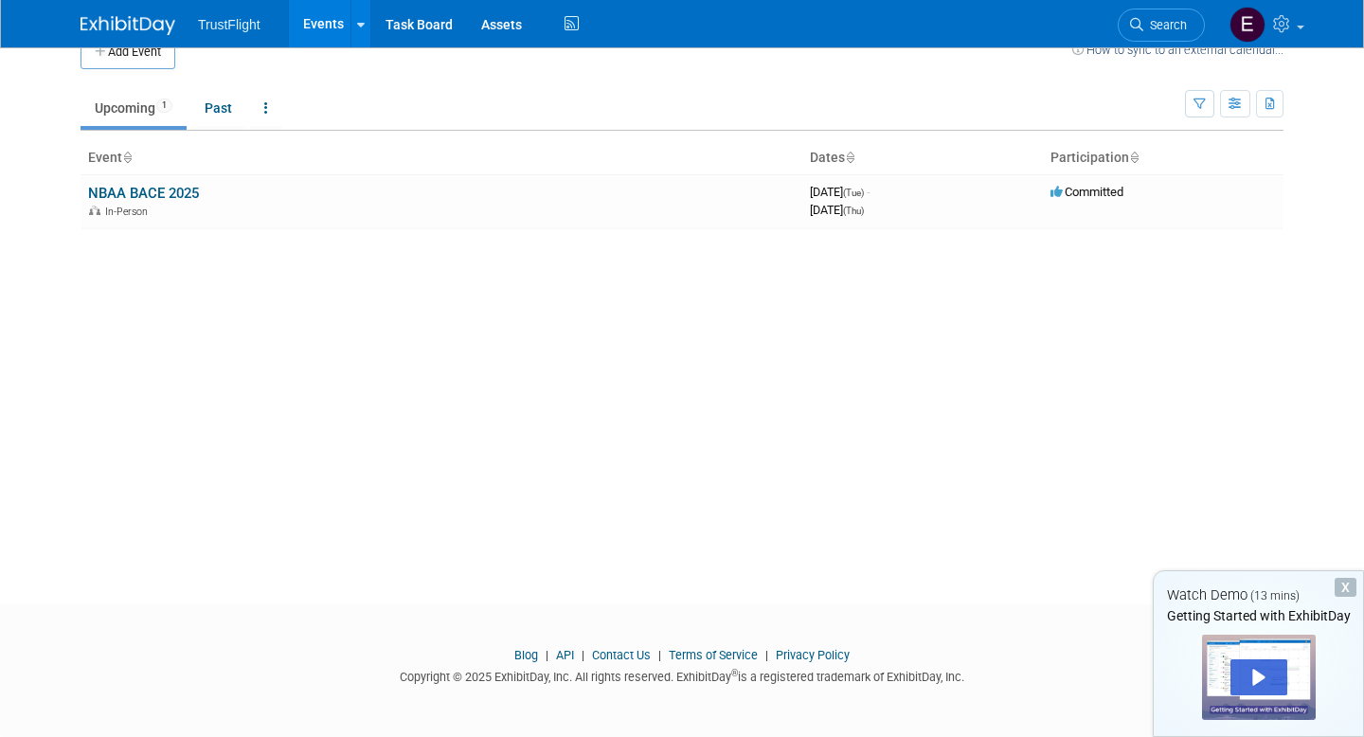
click at [532, 658] on link "Blog" at bounding box center [526, 655] width 24 height 14
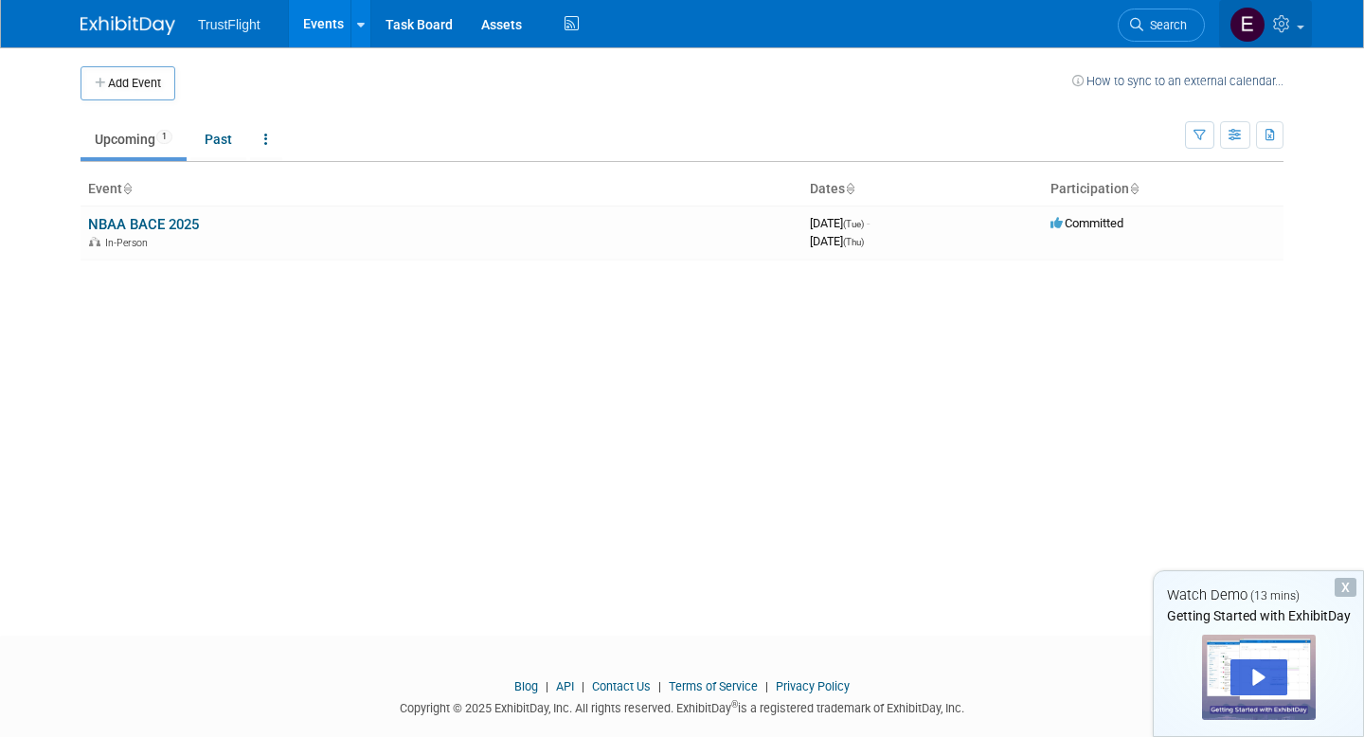
click at [1276, 31] on icon at bounding box center [1284, 23] width 22 height 17
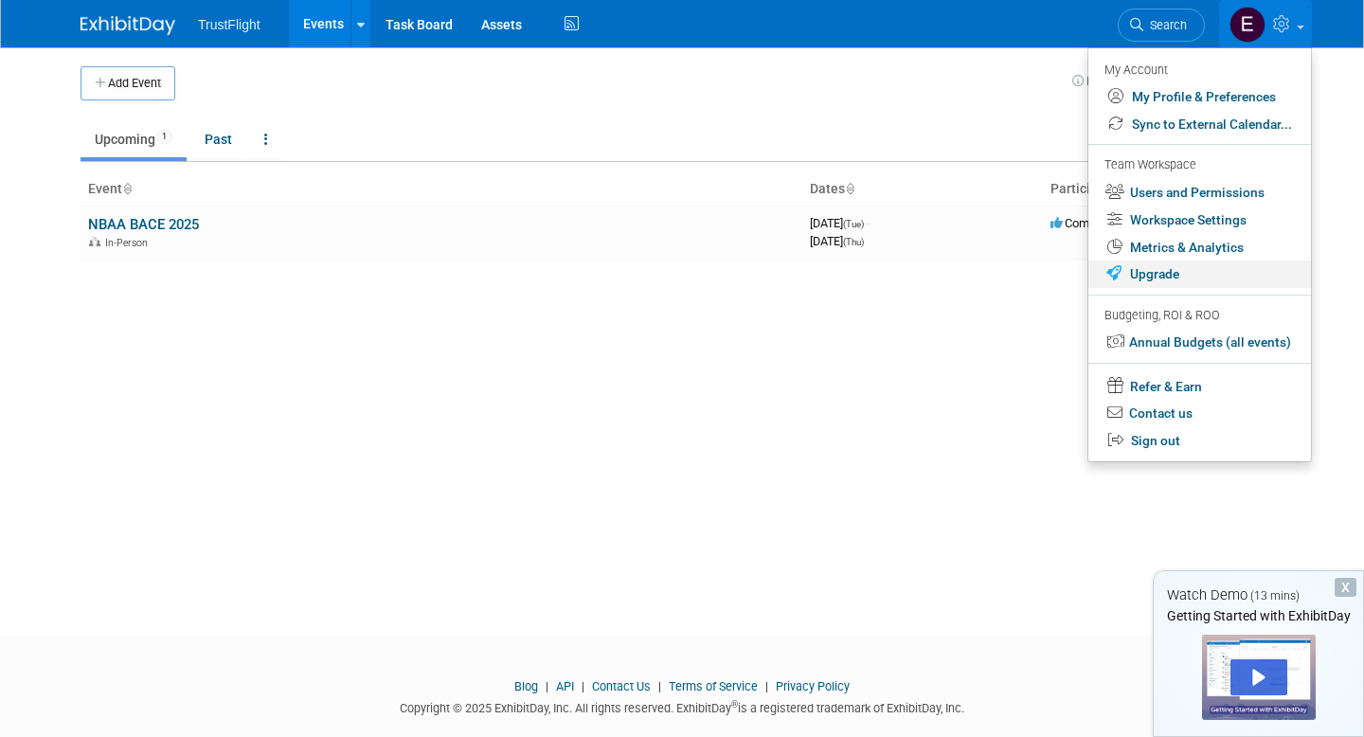
click at [1176, 280] on link "Upgrade" at bounding box center [1200, 274] width 223 height 27
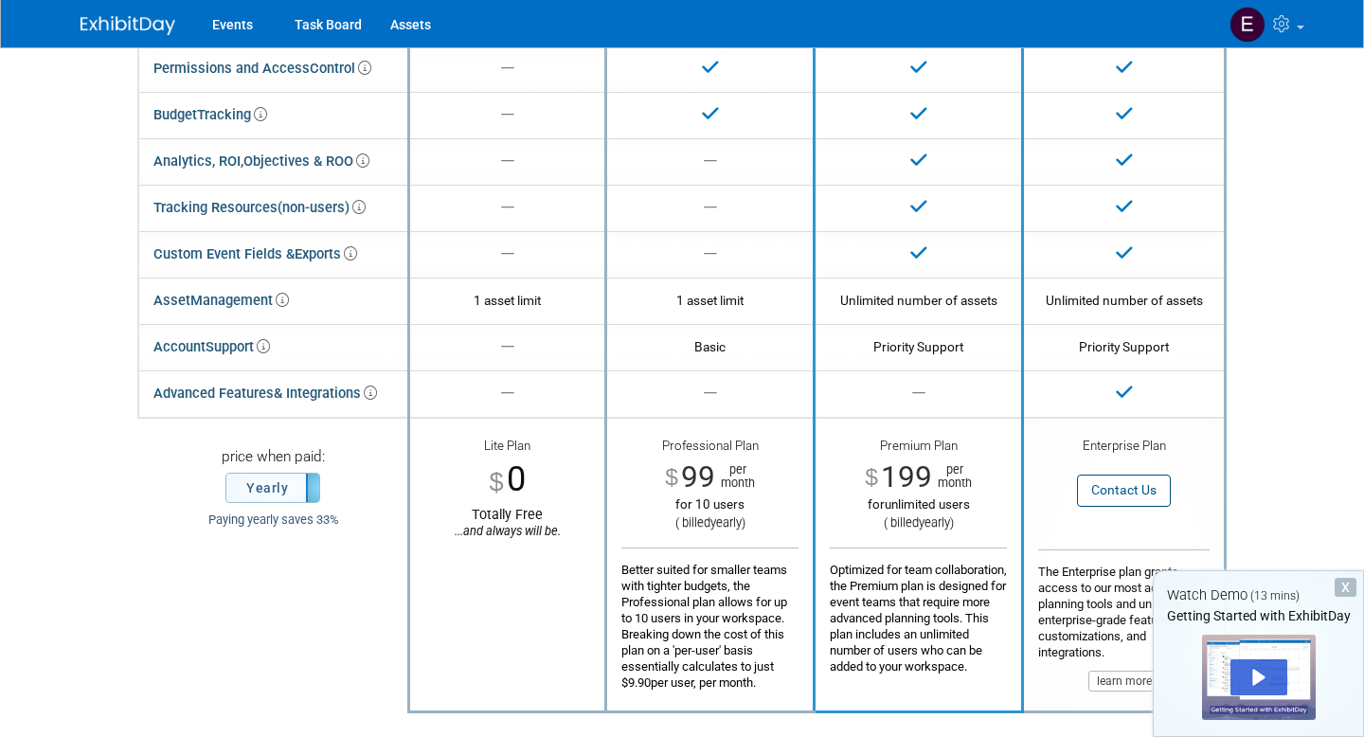
scroll to position [244, 0]
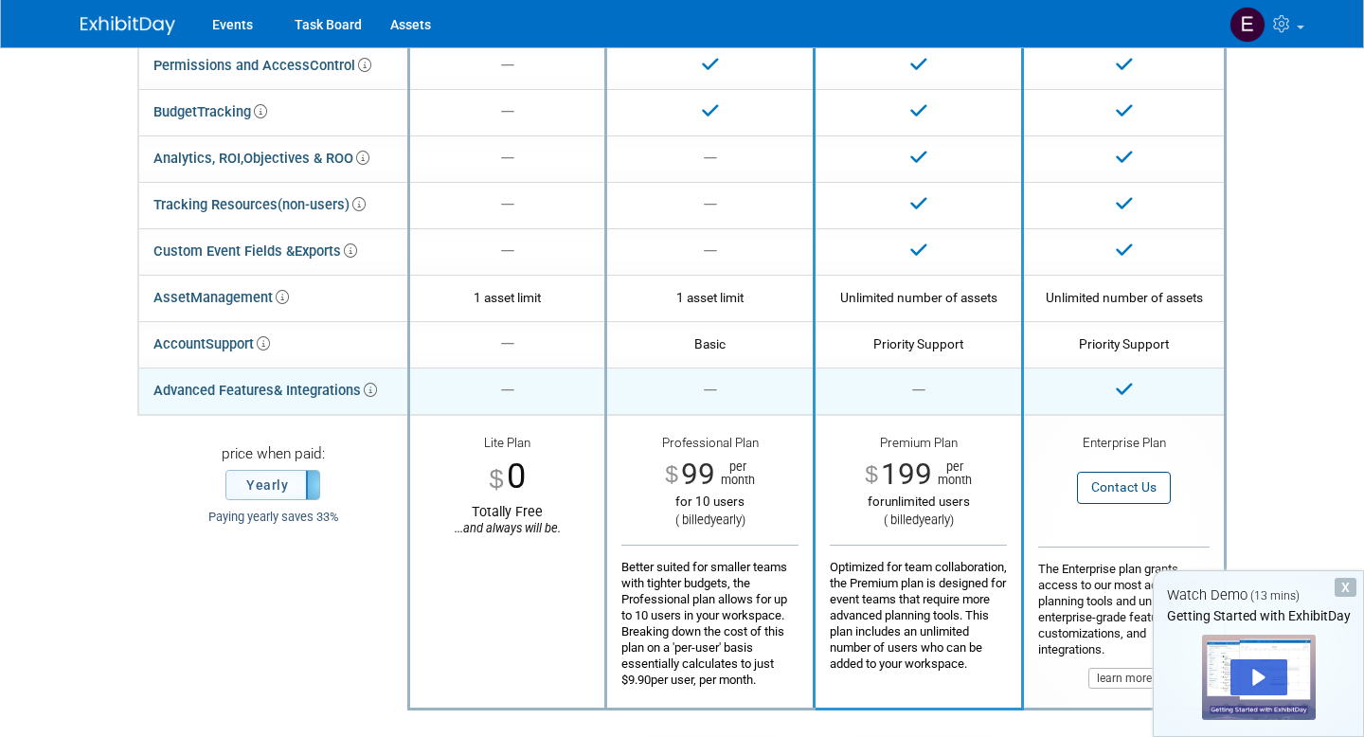
click at [373, 392] on icon at bounding box center [370, 390] width 13 height 13
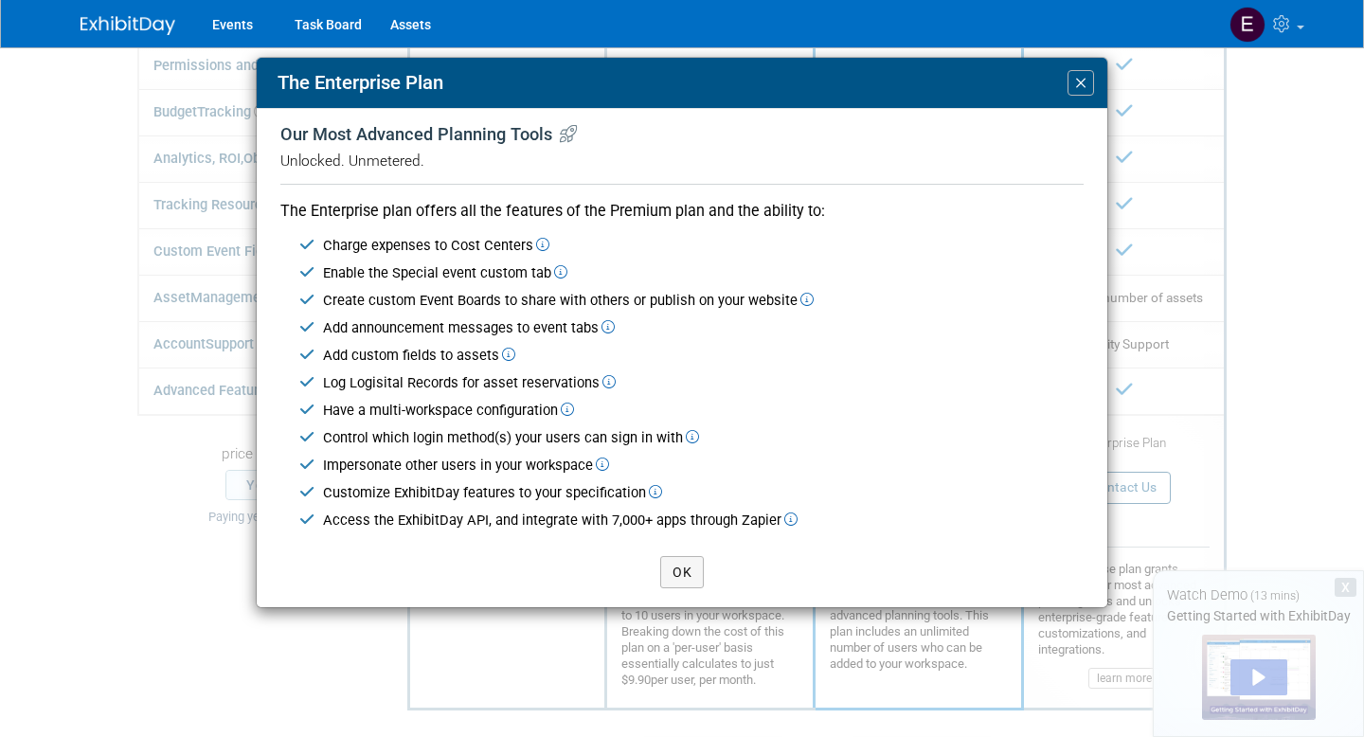
click at [1082, 81] on span "×" at bounding box center [1080, 83] width 13 height 26
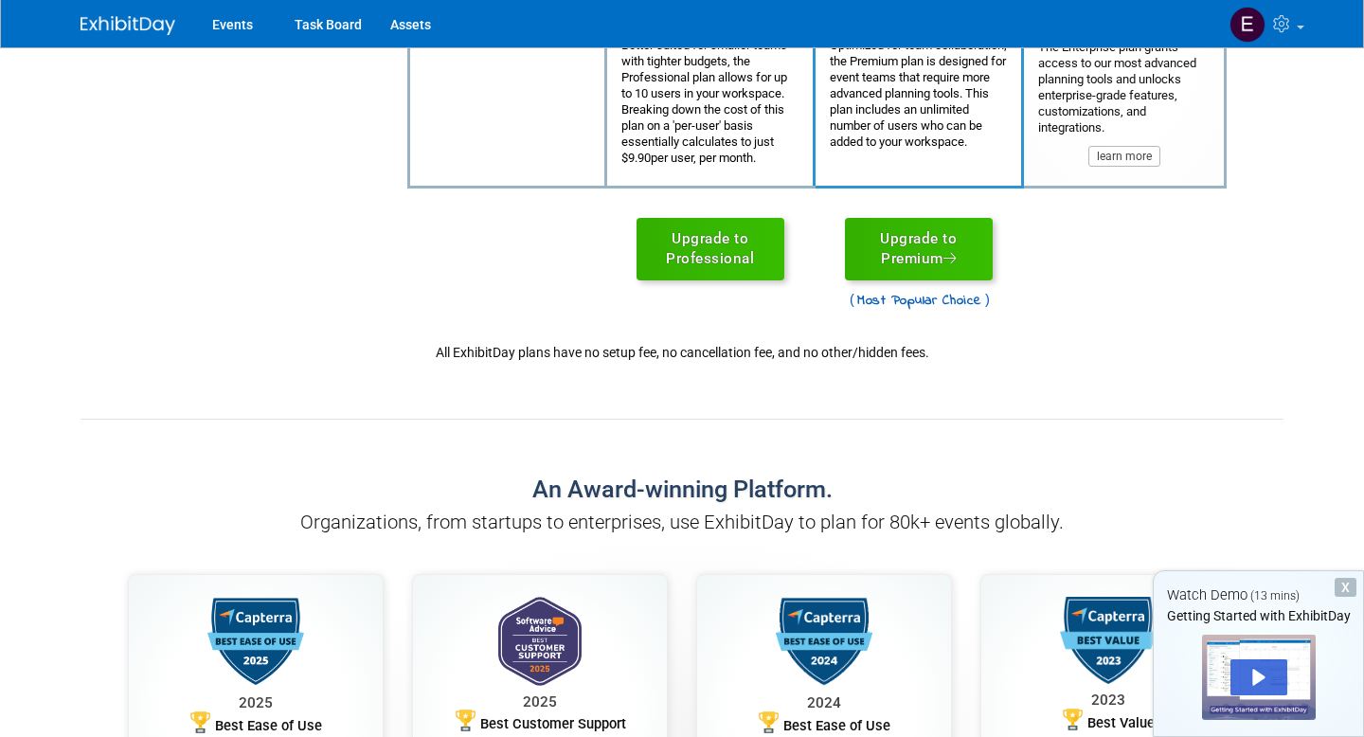
scroll to position [0, 0]
